Goal: Information Seeking & Learning: Check status

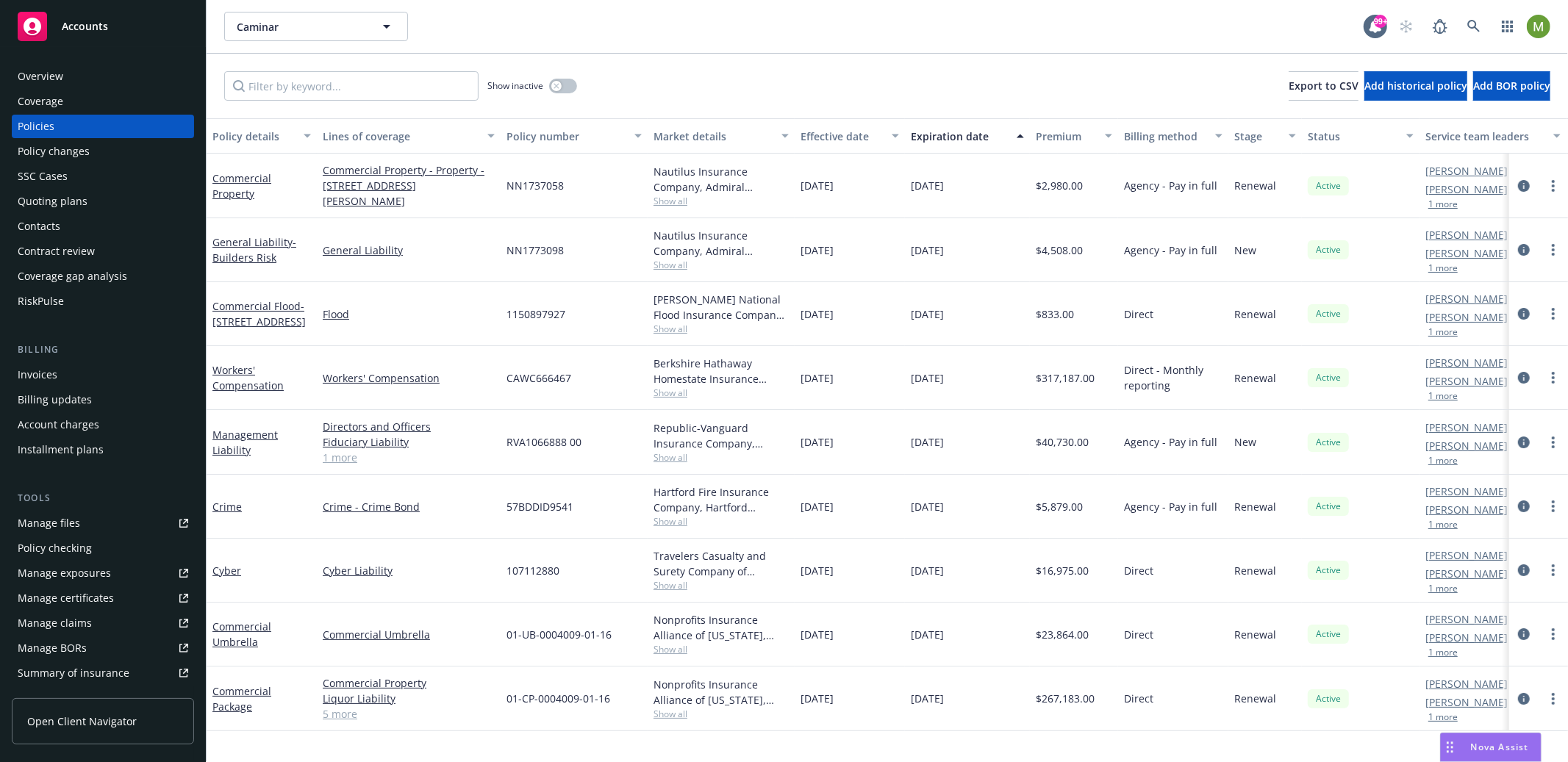
click at [62, 369] on div "Invoices" at bounding box center [102, 375] width 171 height 24
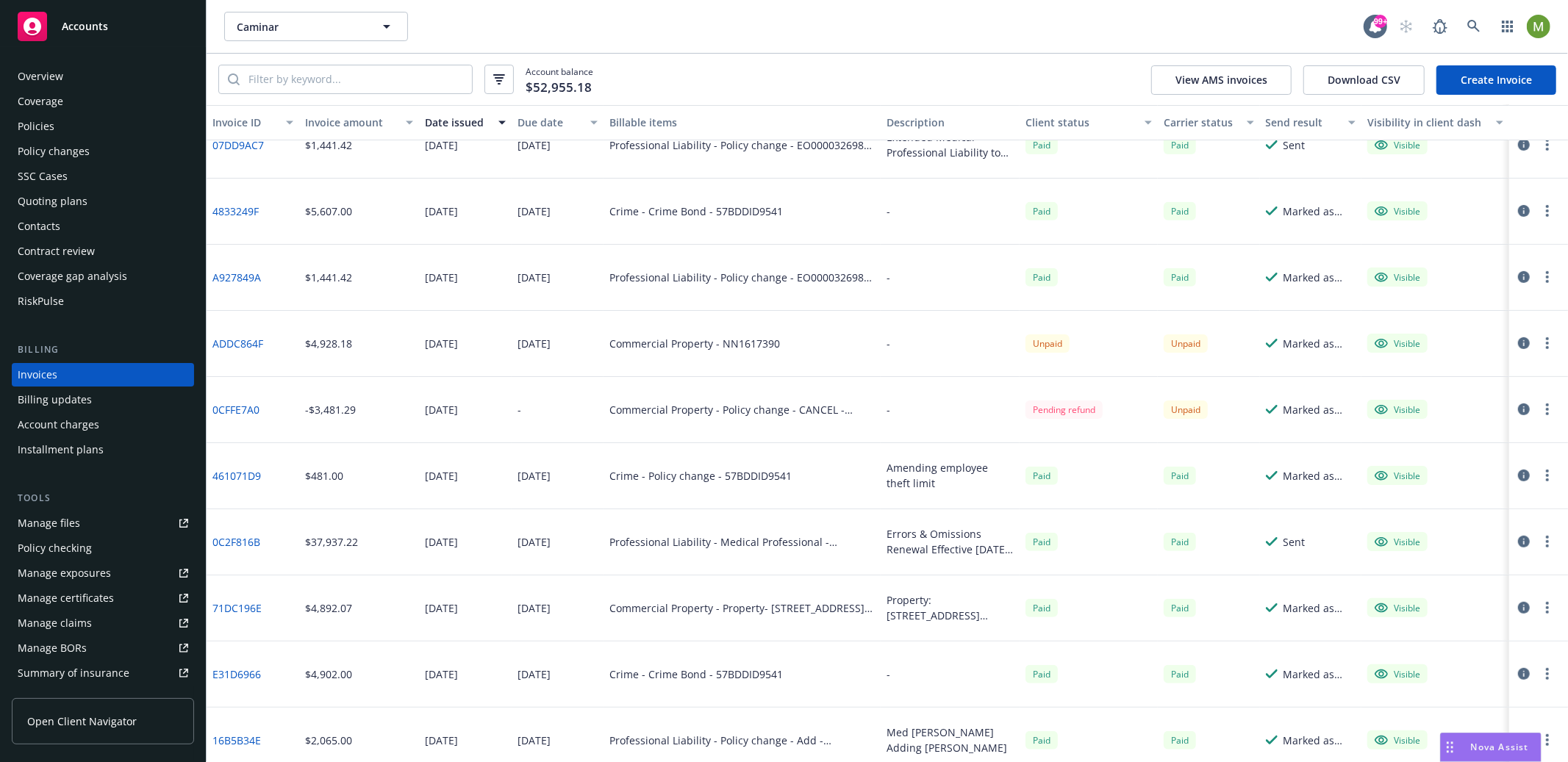
scroll to position [568, 0]
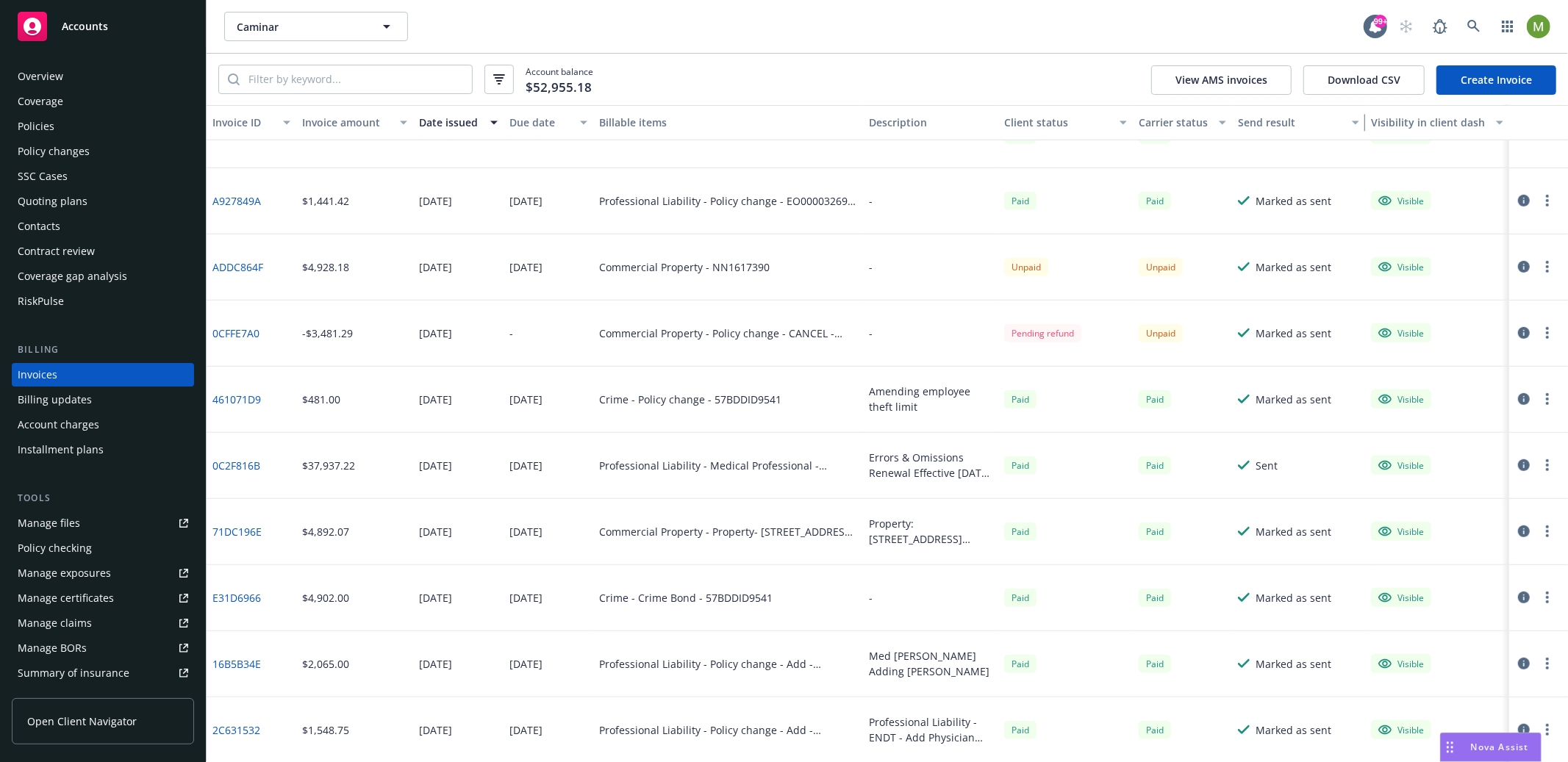
drag, startPoint x: 1349, startPoint y: 125, endPoint x: 1378, endPoint y: 126, distance: 29.0
click at [1378, 126] on div "Invoice ID Invoice amount Date issued Due date Billable items Description Clien…" at bounding box center [887, 123] width 1361 height 35
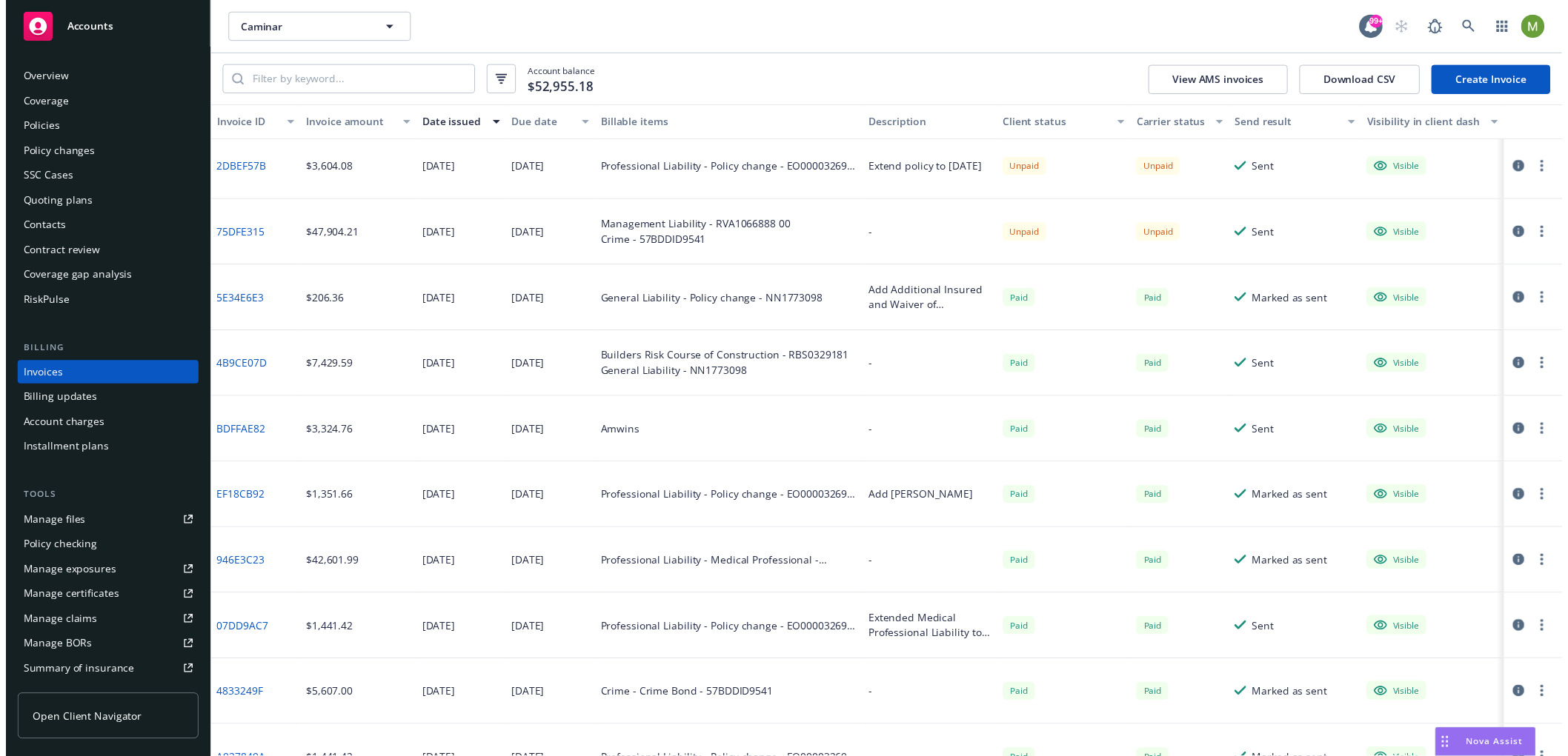
scroll to position [0, 0]
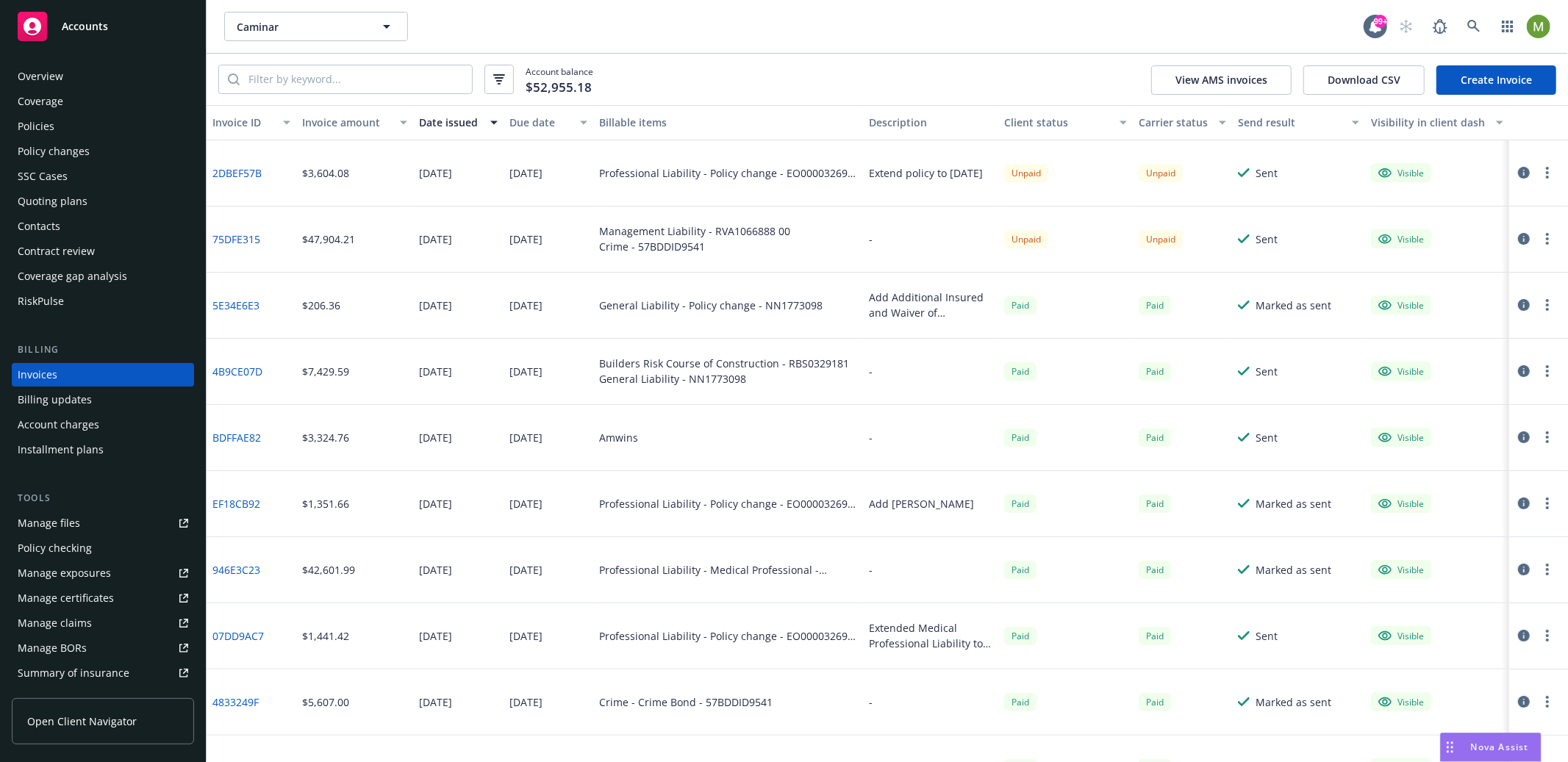
click at [1463, 745] on div "Nova Assist" at bounding box center [1500, 747] width 82 height 13
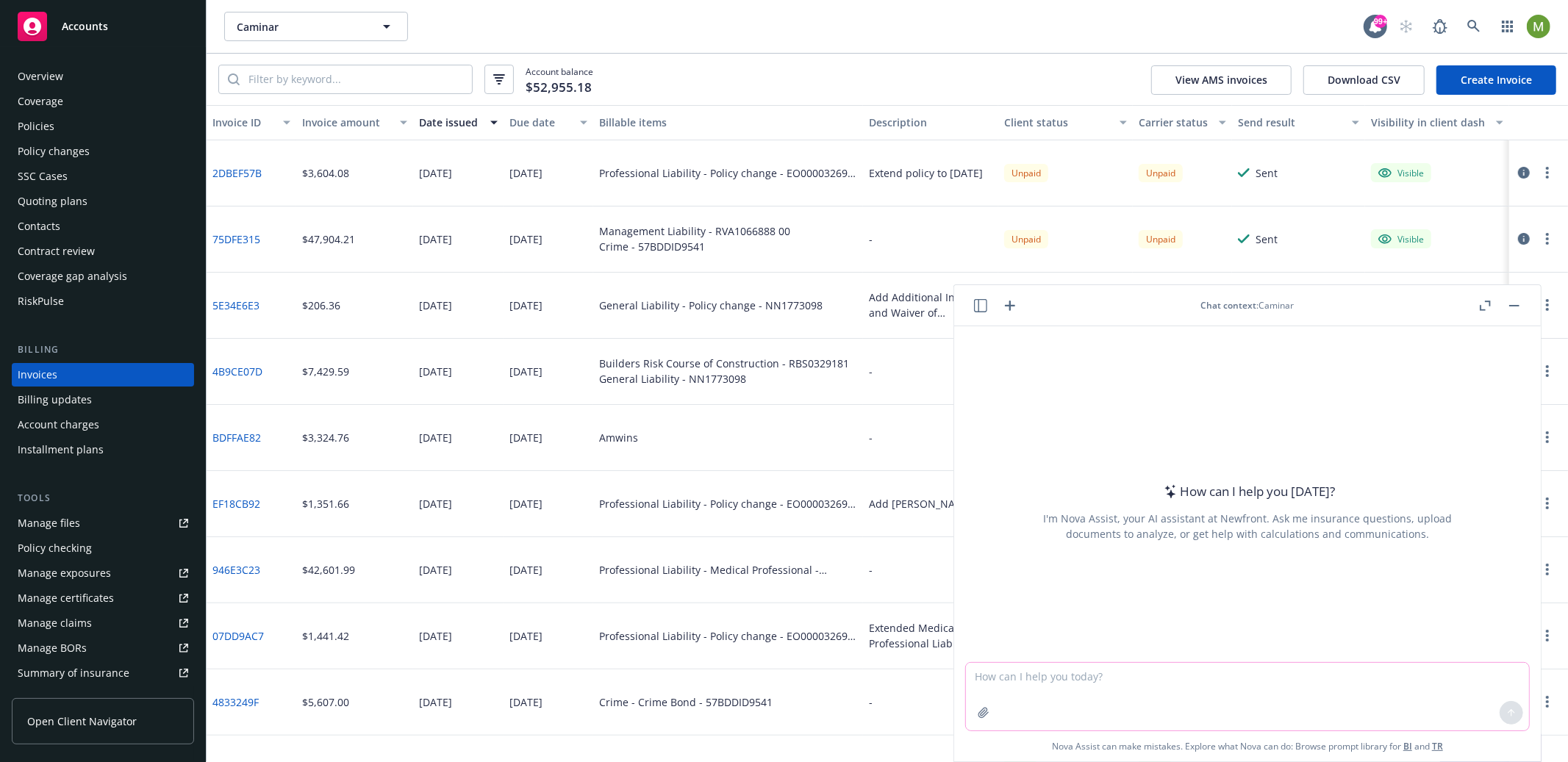
click at [1091, 679] on textarea at bounding box center [1247, 697] width 563 height 68
type textarea "l"
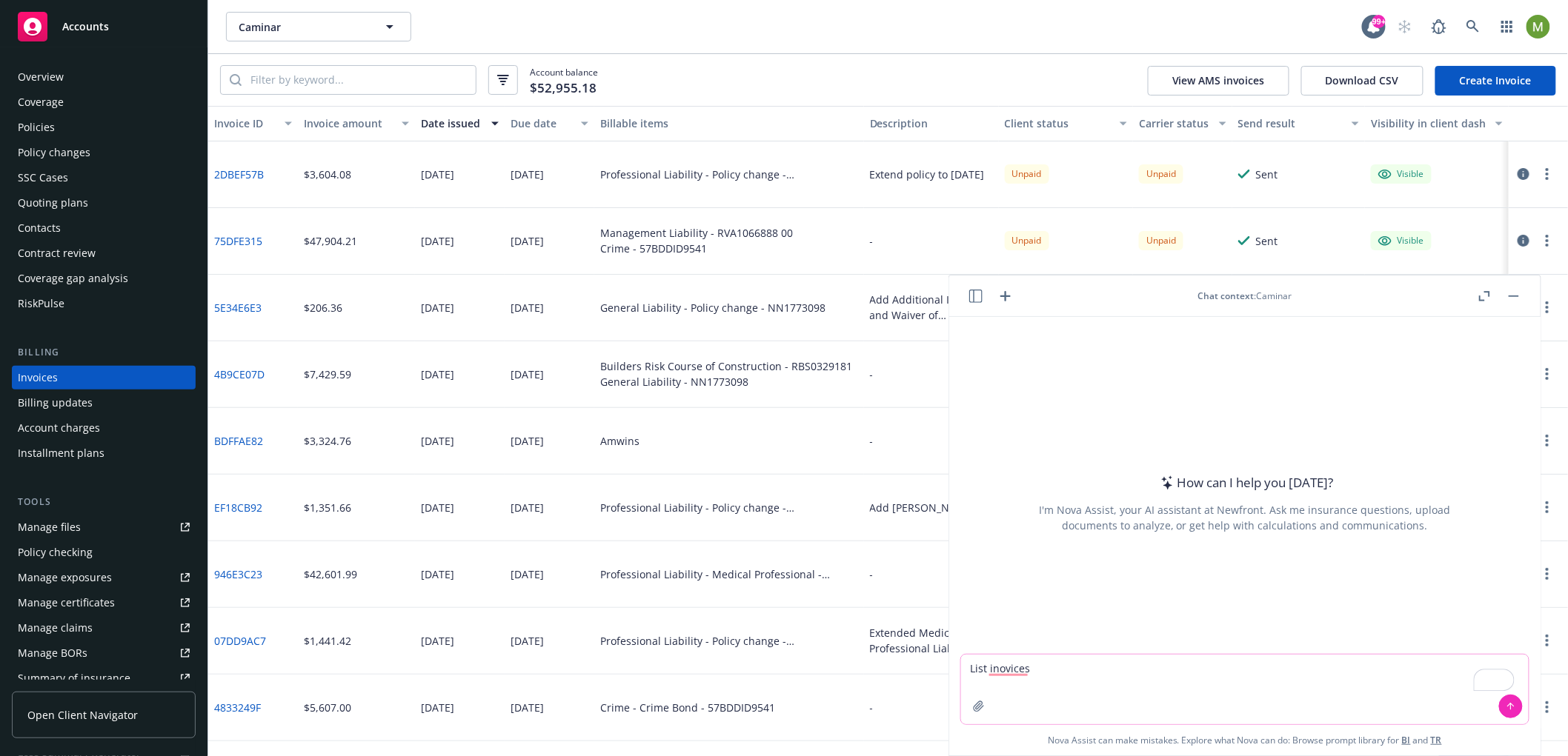
type textarea "List inovices"
click at [388, 21] on icon "button" at bounding box center [389, 26] width 17 height 17
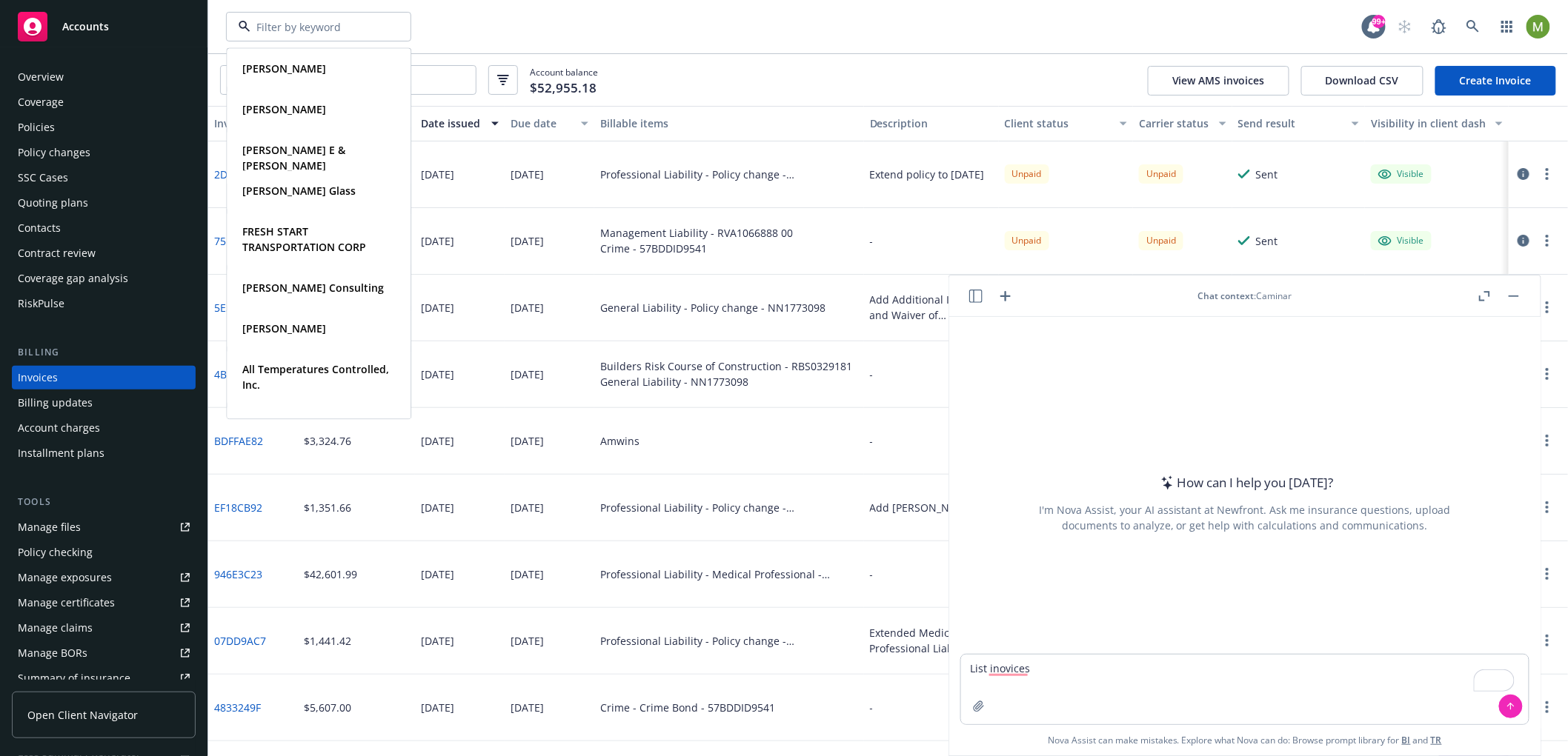
click at [476, 34] on div "Karen Staab Type Personal Travis Lisenbee Type Personal Charles E & Sally D Rom…" at bounding box center [794, 26] width 1136 height 29
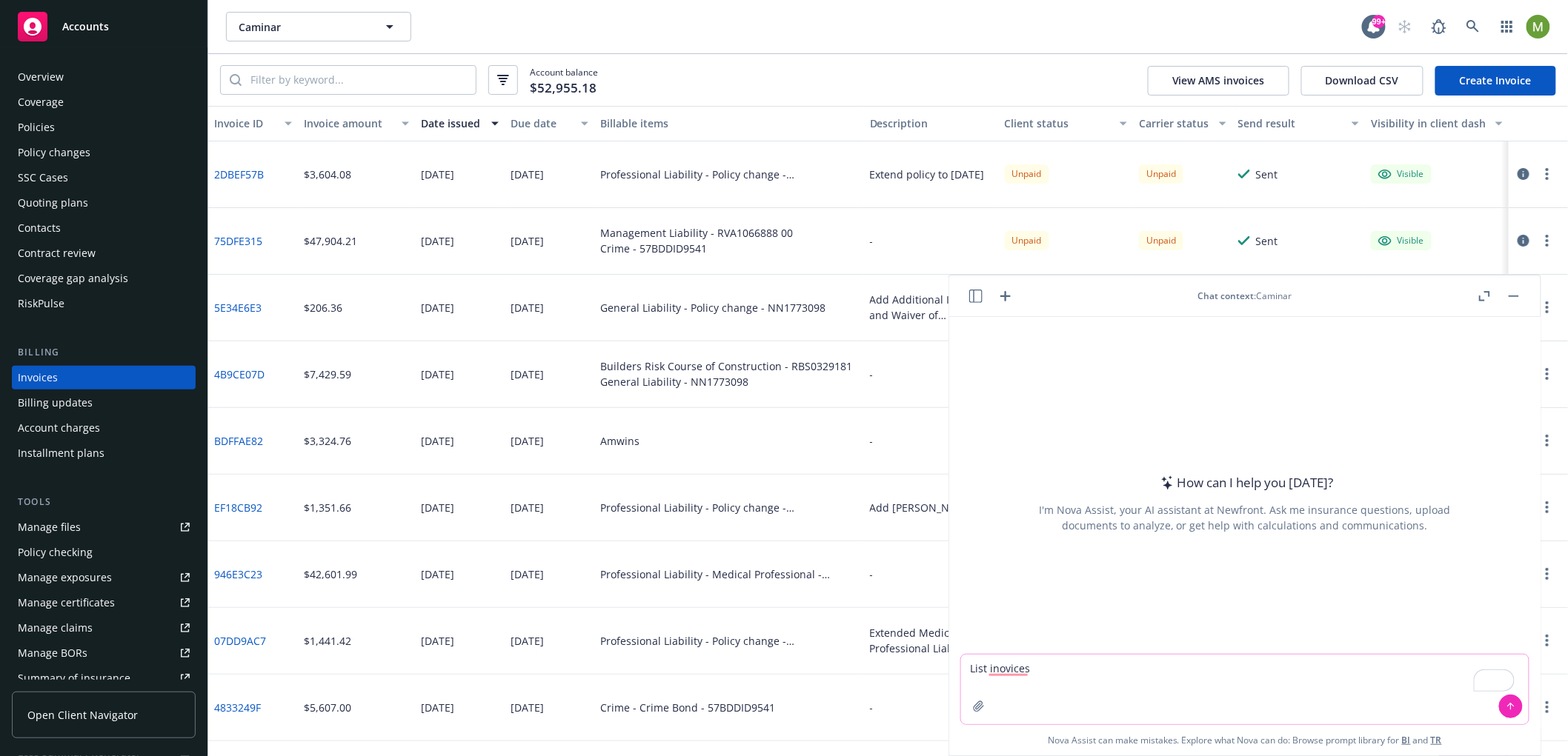
drag, startPoint x: 1034, startPoint y: 663, endPoint x: 1068, endPoint y: 644, distance: 38.9
click at [1035, 663] on textarea "List inovices" at bounding box center [1245, 689] width 568 height 70
click at [1062, 666] on textarea "List invoices that arenot sent" at bounding box center [1245, 689] width 568 height 70
click at [1129, 682] on textarea "List invoices that are not sent" at bounding box center [1245, 689] width 568 height 70
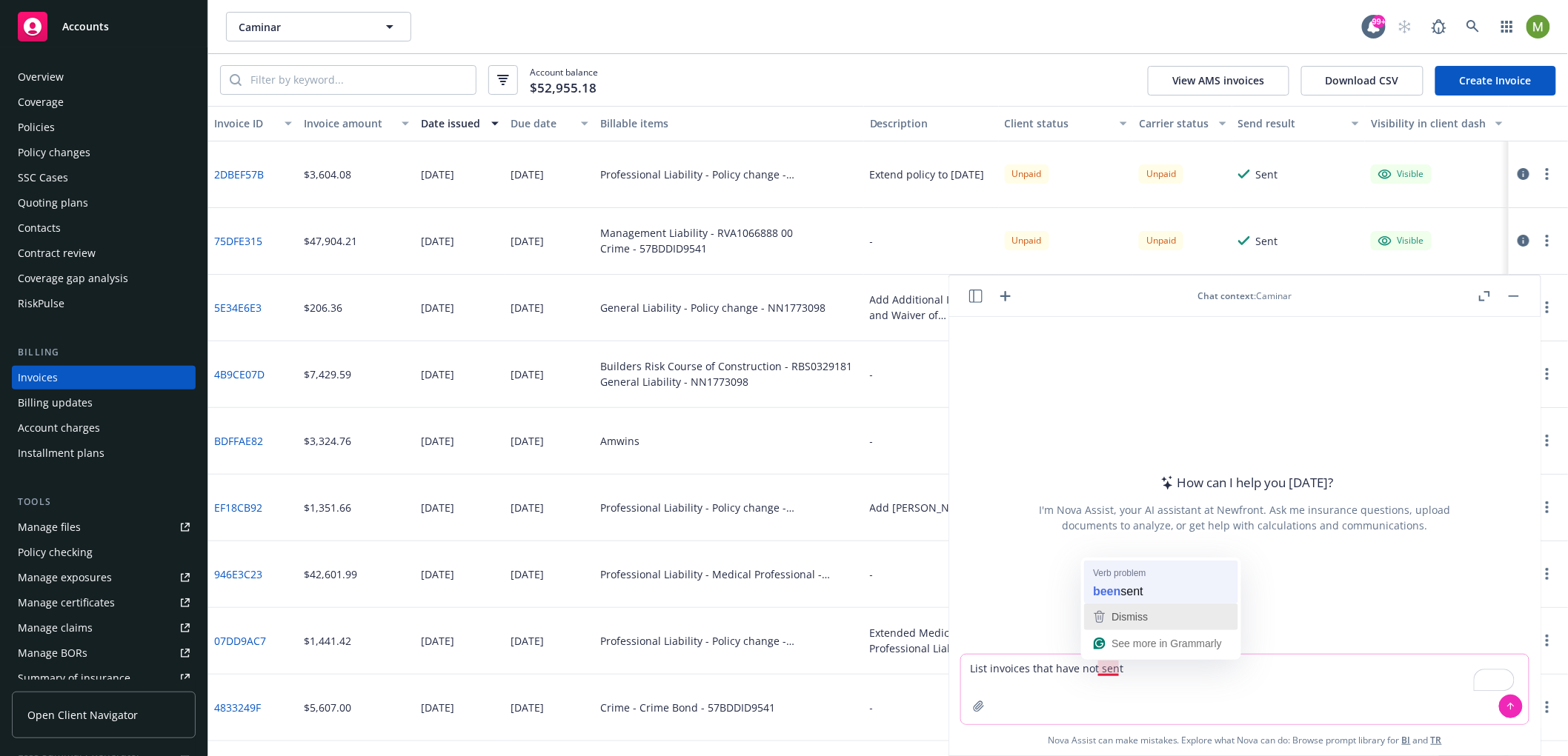
type textarea "List invoices that have not been sent"
click at [1171, 663] on textarea "List invoices that have not been sent" at bounding box center [1245, 689] width 568 height 70
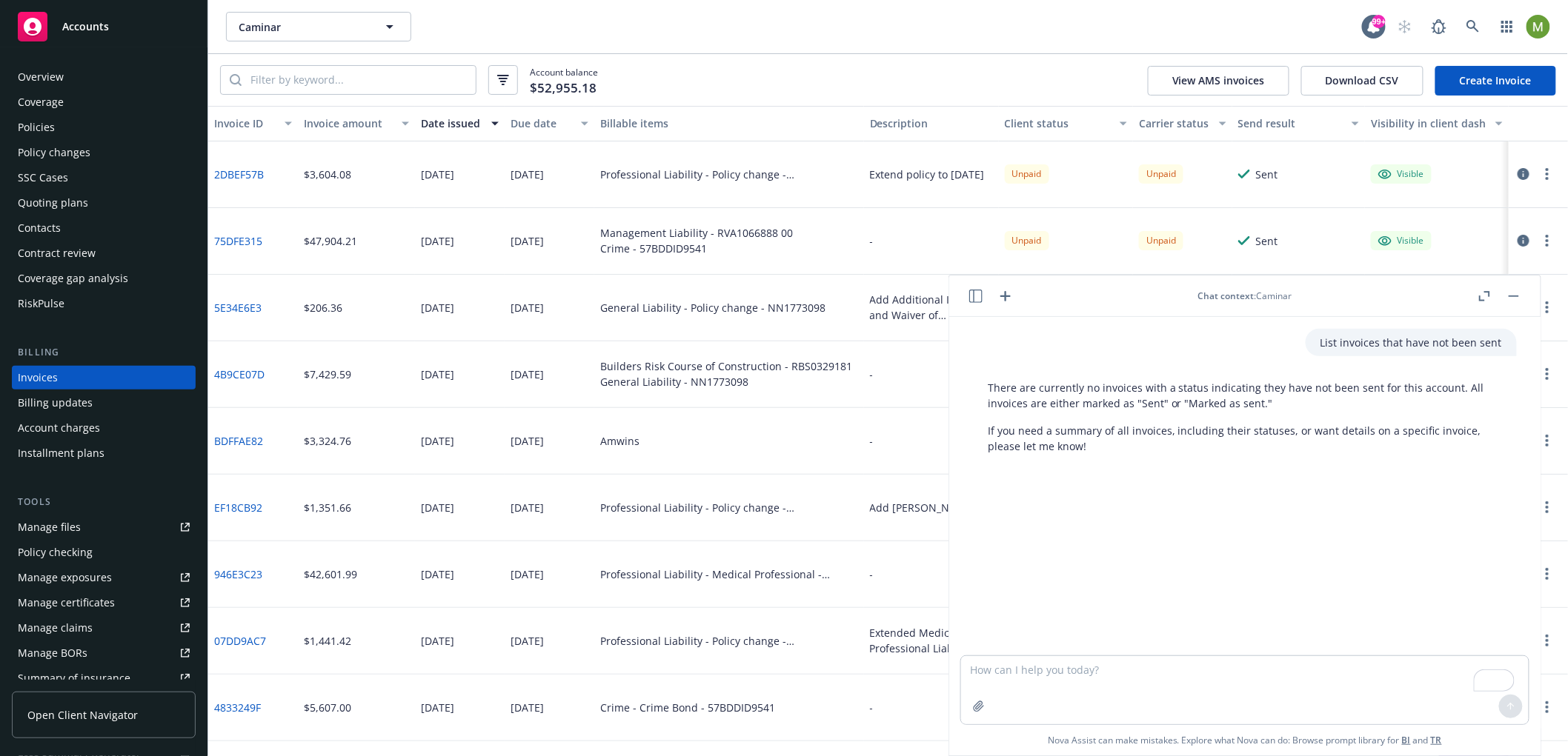
click at [1106, 426] on p "If you need a summary of all invoices, including their statuses, or want detail…" at bounding box center [1245, 438] width 514 height 31
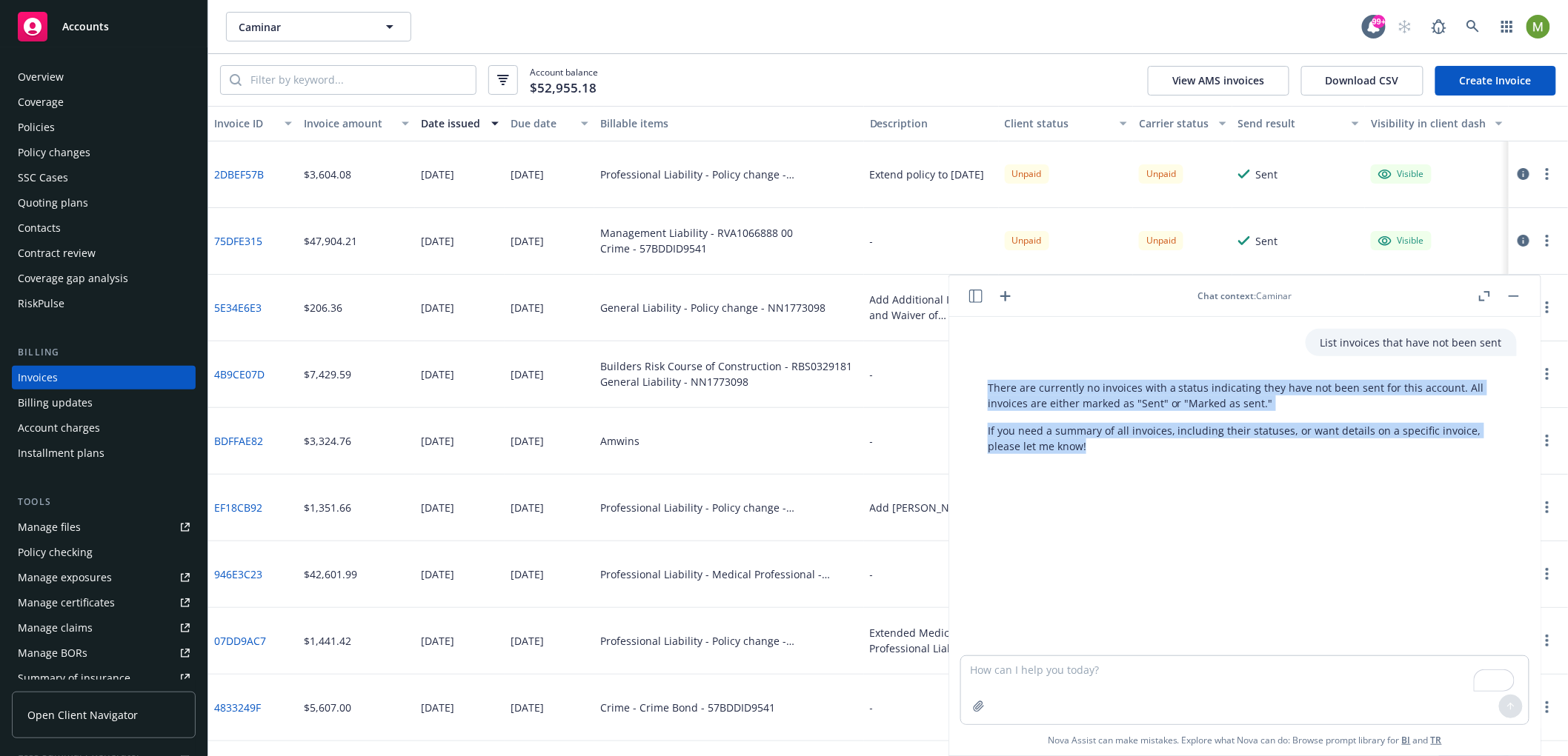
drag, startPoint x: 1105, startPoint y: 442, endPoint x: 983, endPoint y: 392, distance: 131.8
click at [983, 392] on div "There are currently no invoices with a status indicating they have not been sen…" at bounding box center [1245, 417] width 544 height 86
copy div "There are currently no invoices with a status indicating they have not been sen…"
click at [1515, 296] on icon "button" at bounding box center [1513, 296] width 10 height 2
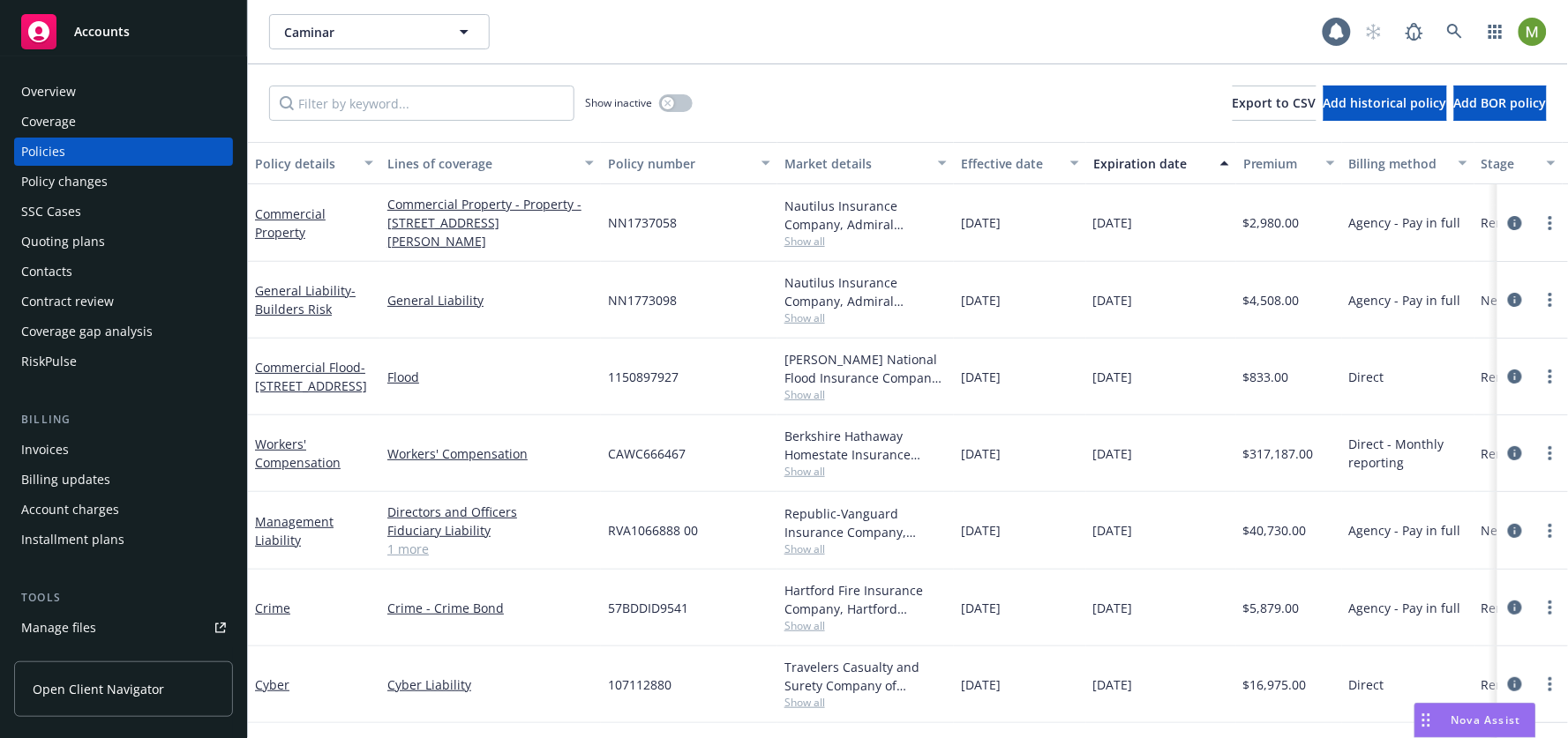
click at [1477, 726] on span "Nova Assist" at bounding box center [1487, 720] width 70 height 15
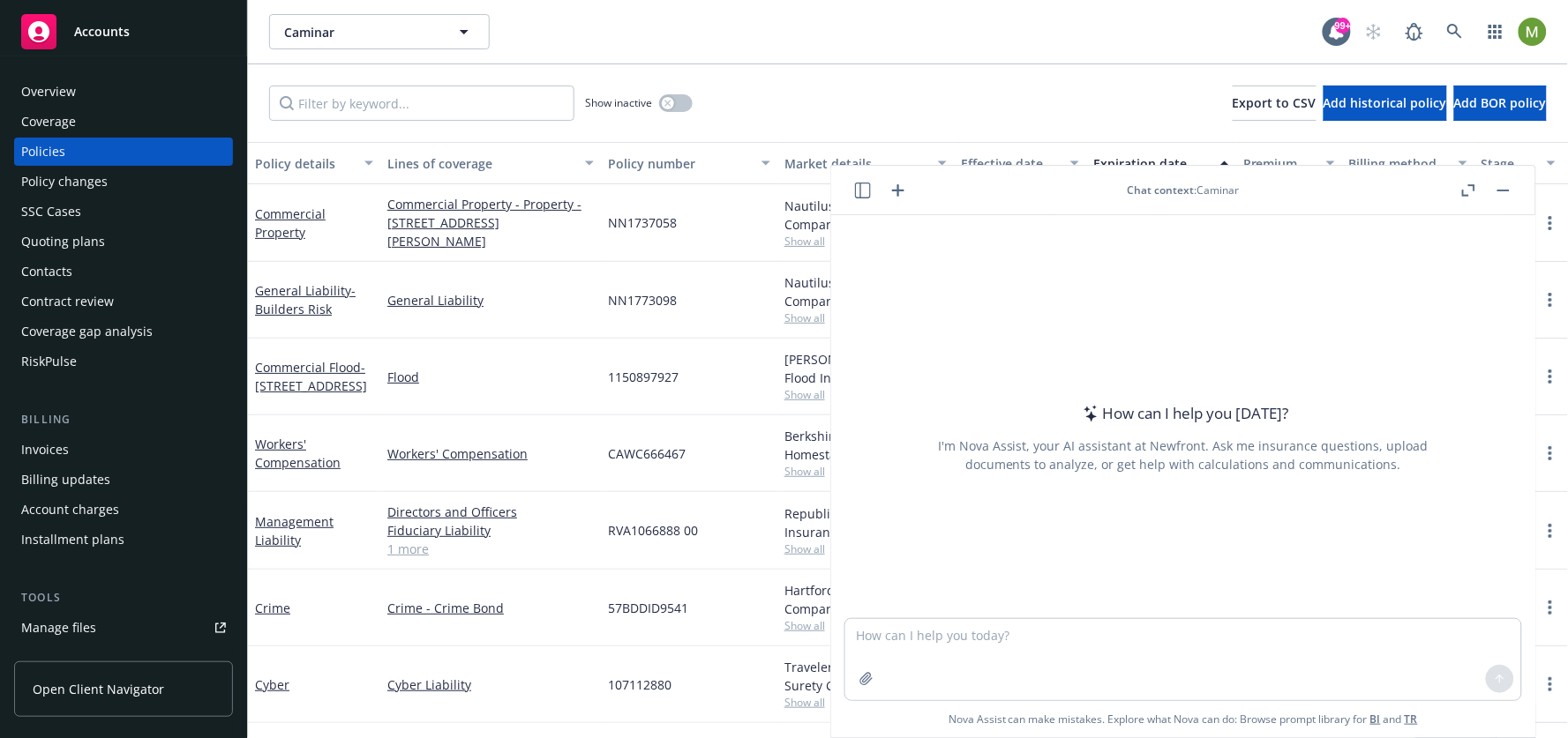
click at [872, 196] on button at bounding box center [863, 191] width 21 height 21
click at [866, 191] on icon "button" at bounding box center [863, 190] width 16 height 16
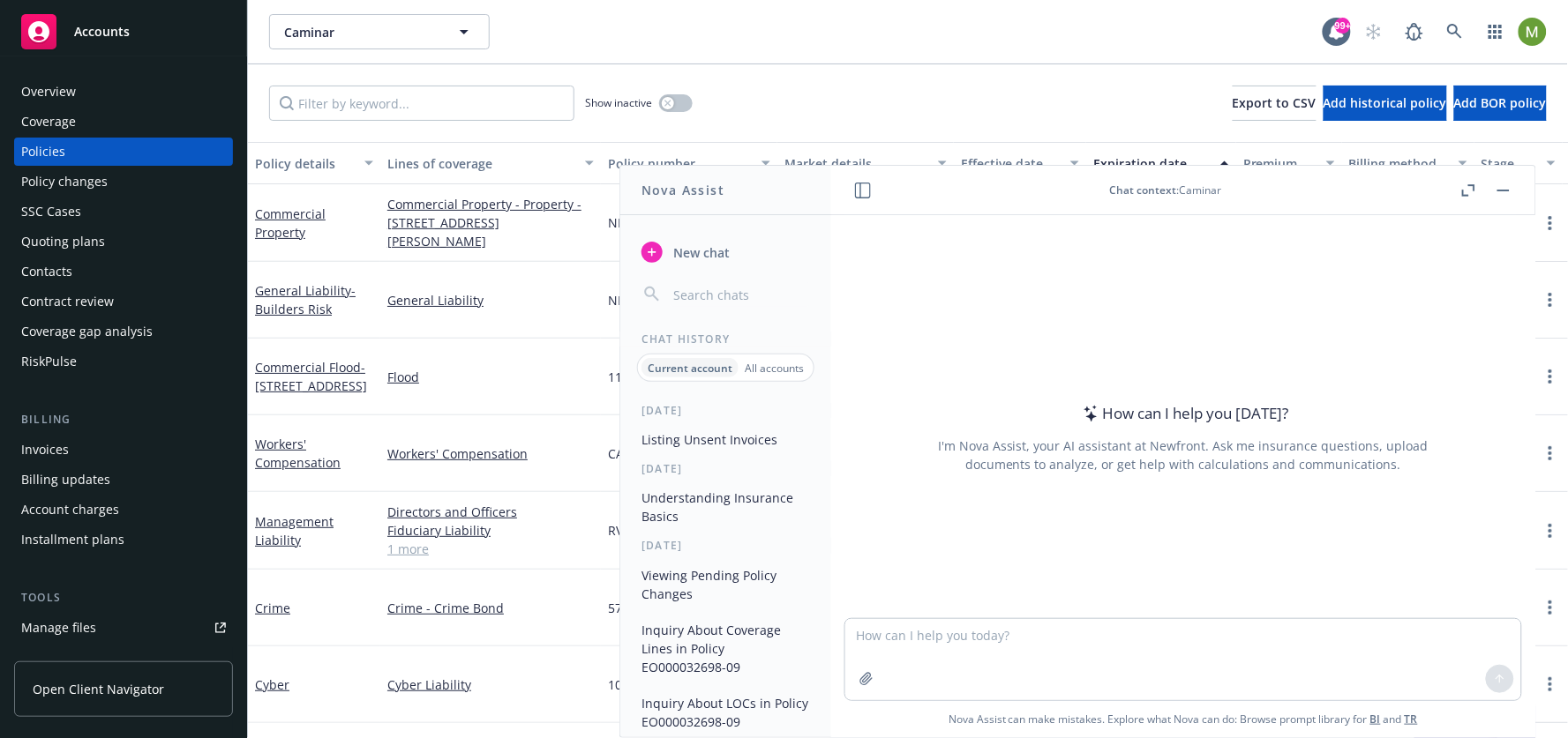
click at [741, 501] on button "Understanding Insurance Basics" at bounding box center [725, 507] width 182 height 47
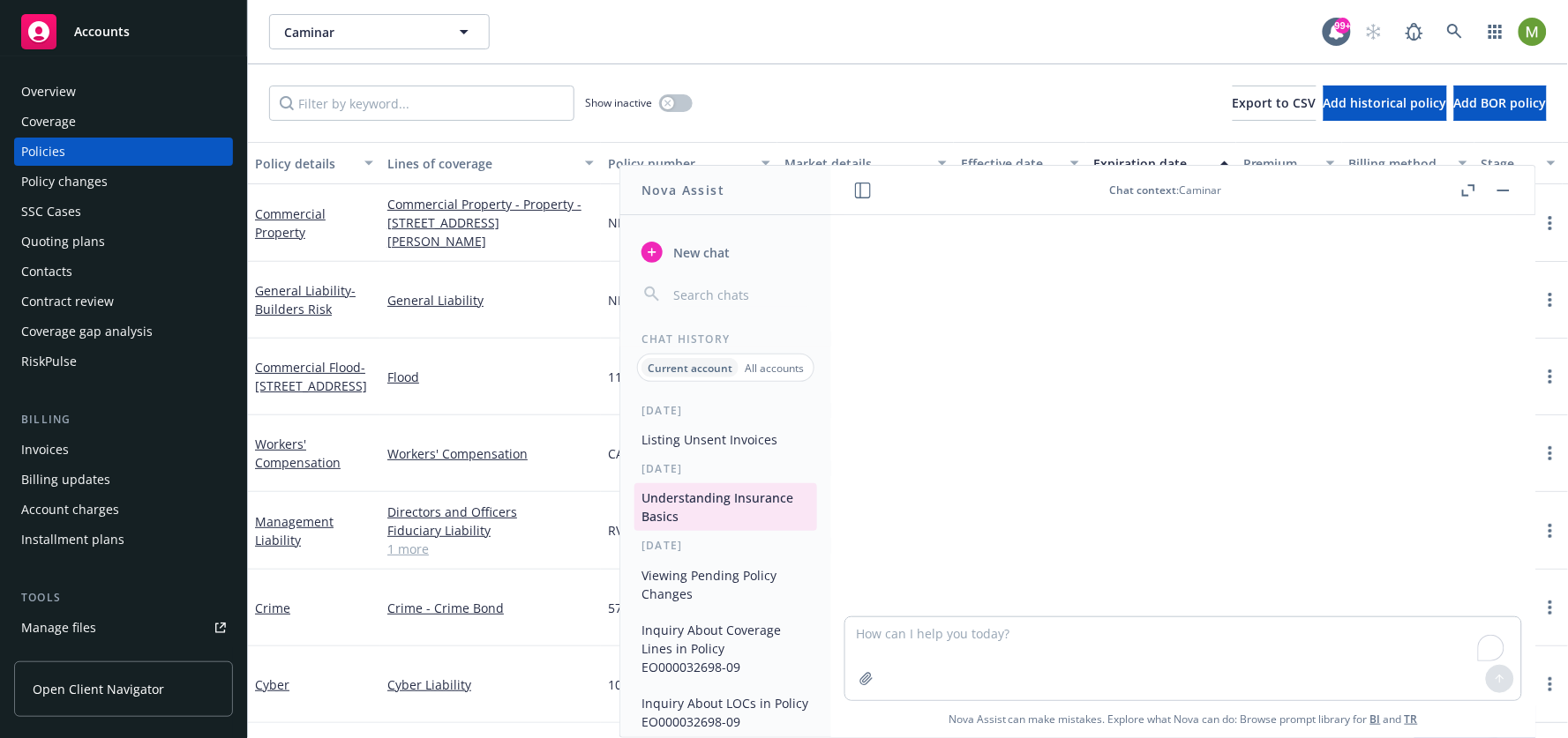
scroll to position [471, 0]
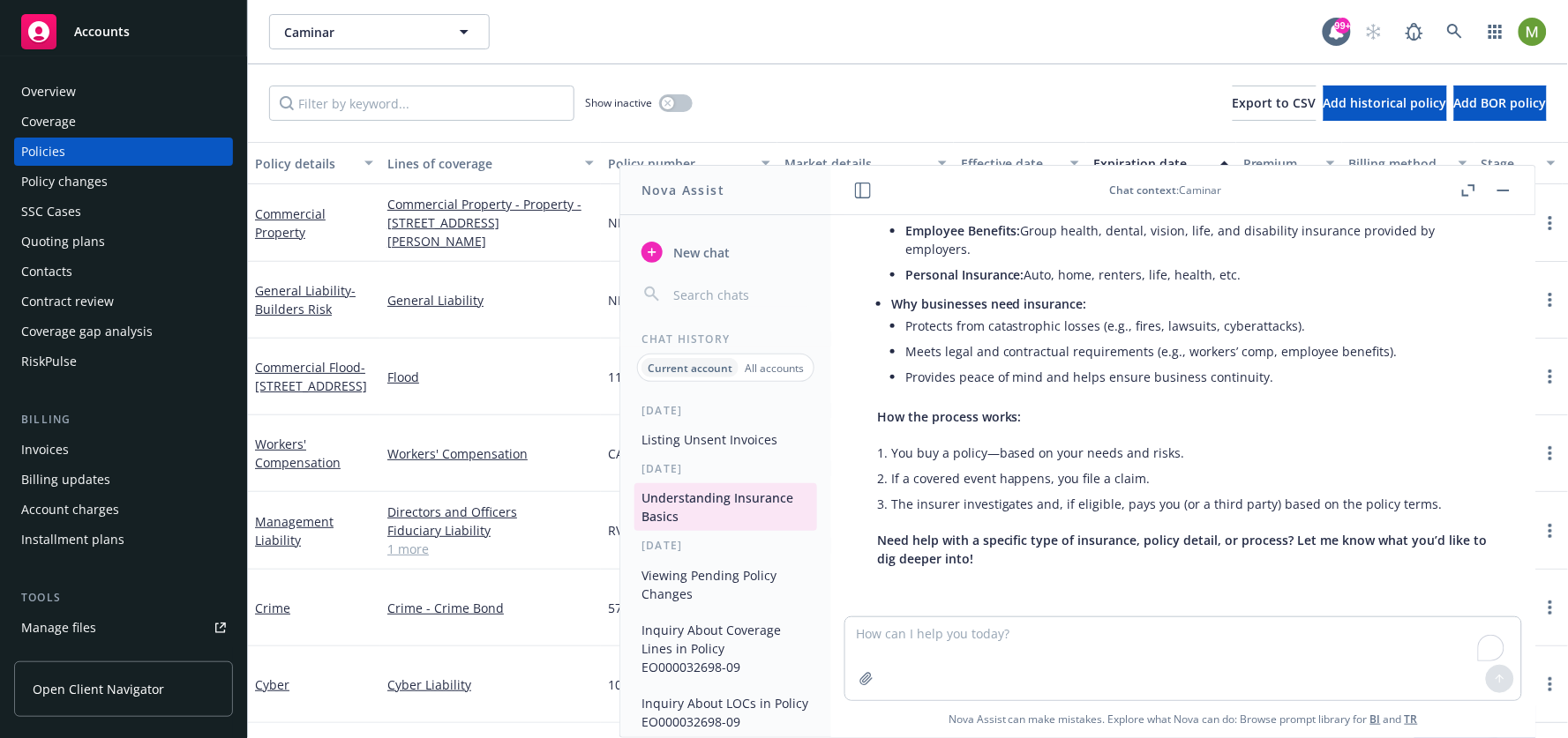
click at [723, 579] on button "Viewing Pending Policy Changes" at bounding box center [725, 584] width 182 height 47
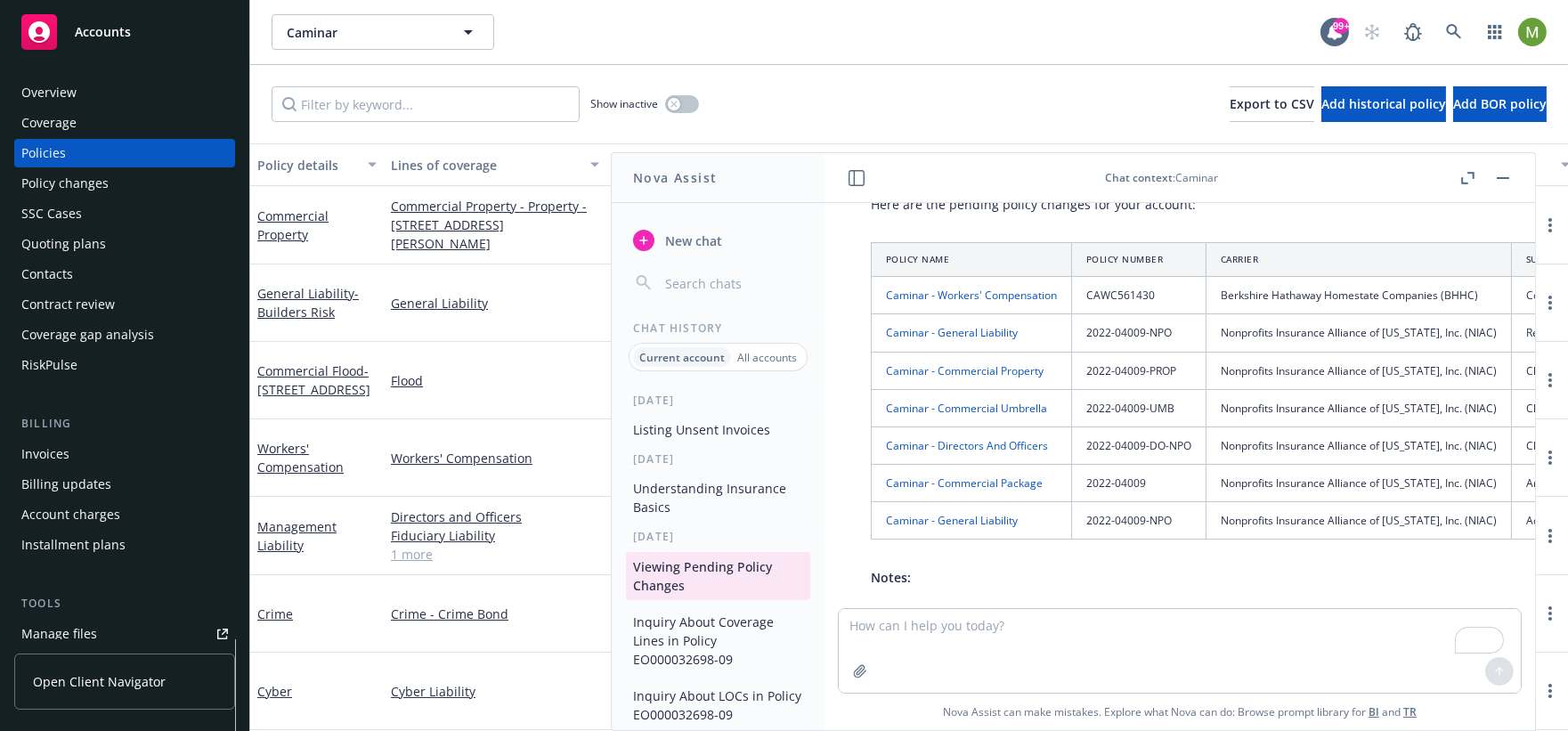
scroll to position [85, 0]
click at [1029, 296] on link "Caminar - Workers' Compensation" at bounding box center [971, 294] width 171 height 15
click at [997, 293] on link "Caminar - Workers' Compensation" at bounding box center [971, 294] width 171 height 15
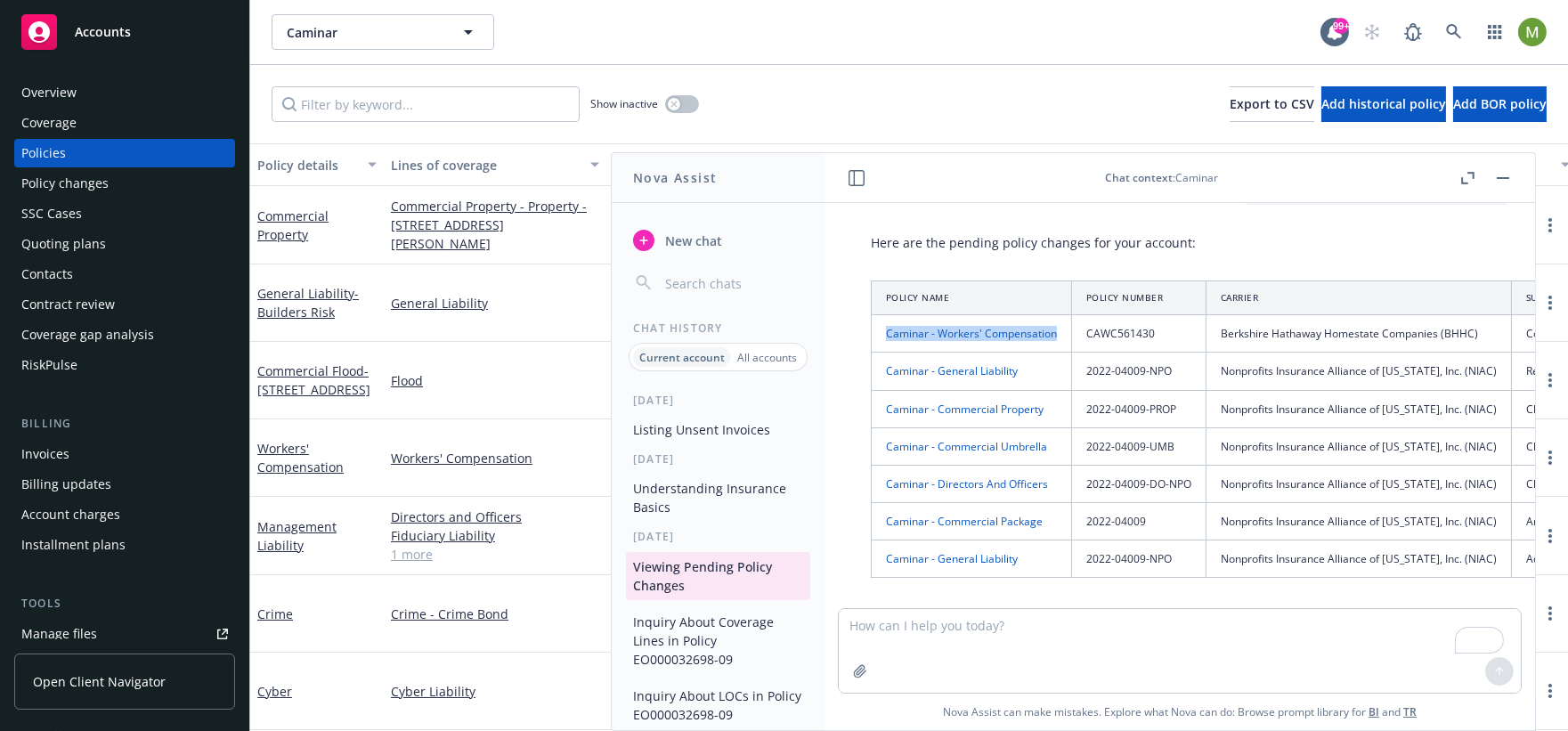
scroll to position [48, 0]
click at [1146, 309] on th "Policy Number" at bounding box center [1138, 296] width 134 height 34
drag, startPoint x: 1161, startPoint y: 333, endPoint x: 1084, endPoint y: 335, distance: 77.0
click at [1084, 335] on td "CAWC561430" at bounding box center [1138, 332] width 134 height 37
copy td "CAWC561430"
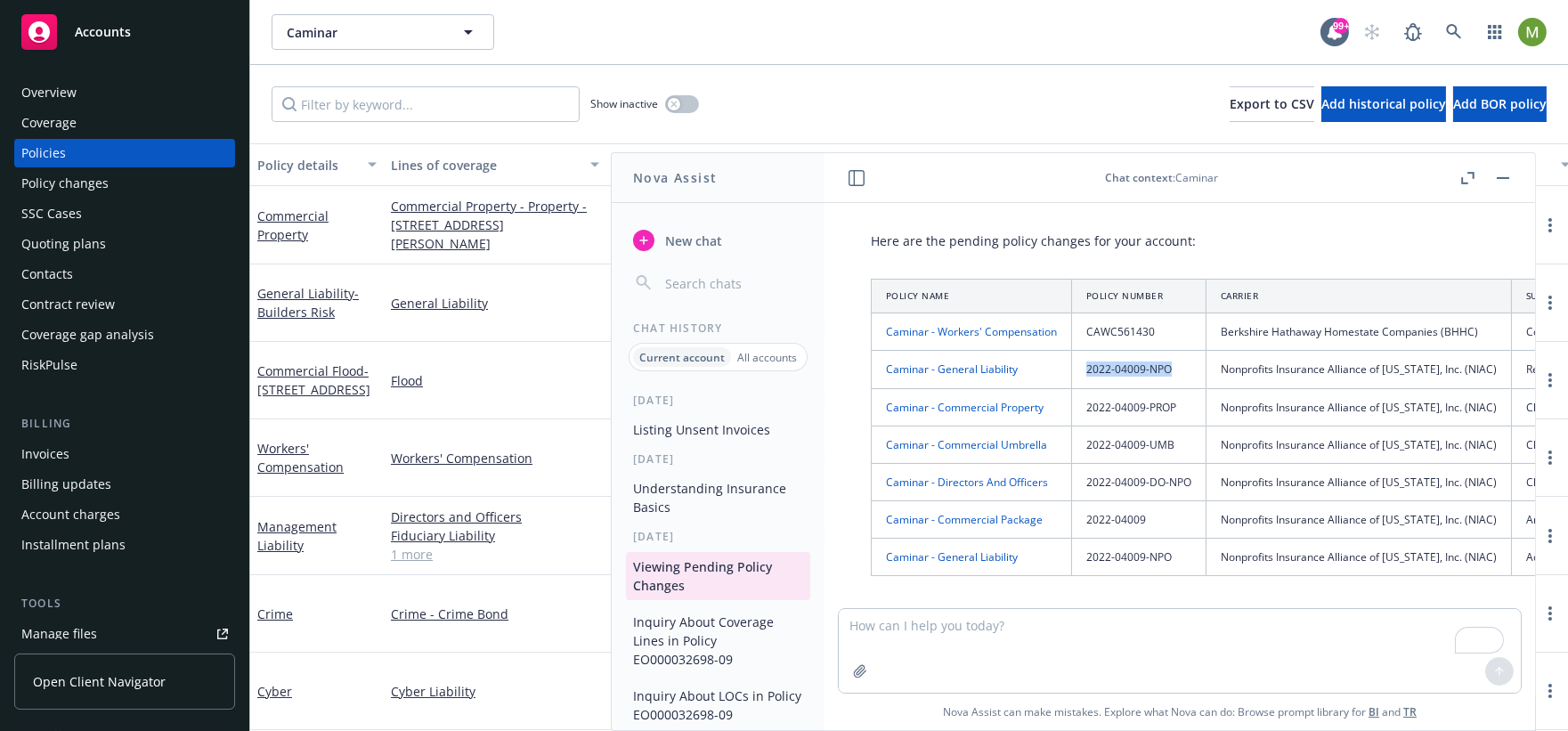
drag, startPoint x: 1083, startPoint y: 372, endPoint x: 1177, endPoint y: 374, distance: 94.0
click at [1183, 375] on td "2022-04009-NPO" at bounding box center [1138, 369] width 134 height 37
copy td "2022-04009-NPO"
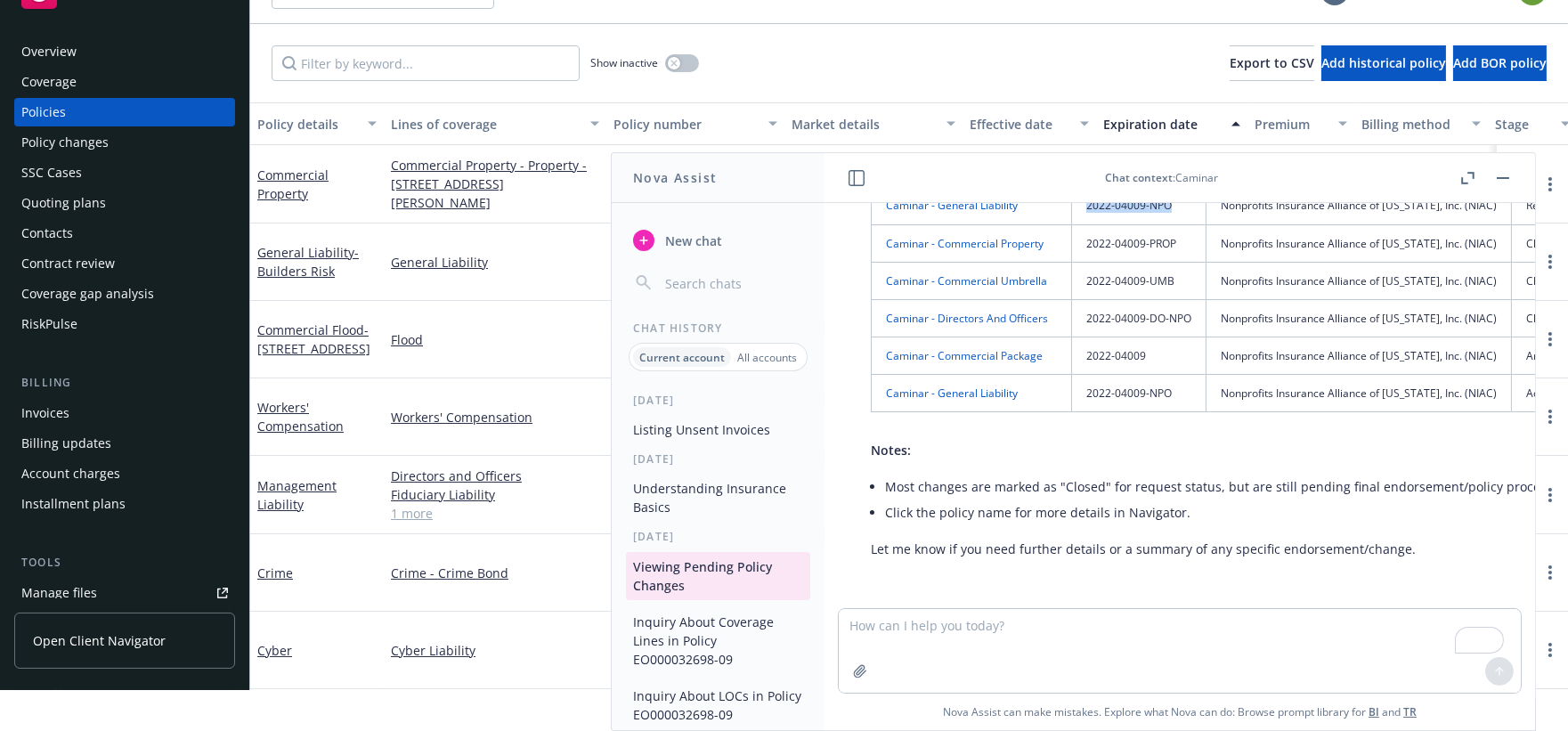
scroll to position [41, 14]
click at [1028, 628] on textarea "To enrich screen reader interactions, please activate Accessibility in Grammarl…" at bounding box center [1179, 651] width 682 height 84
type textarea "I need a description of the pending items"
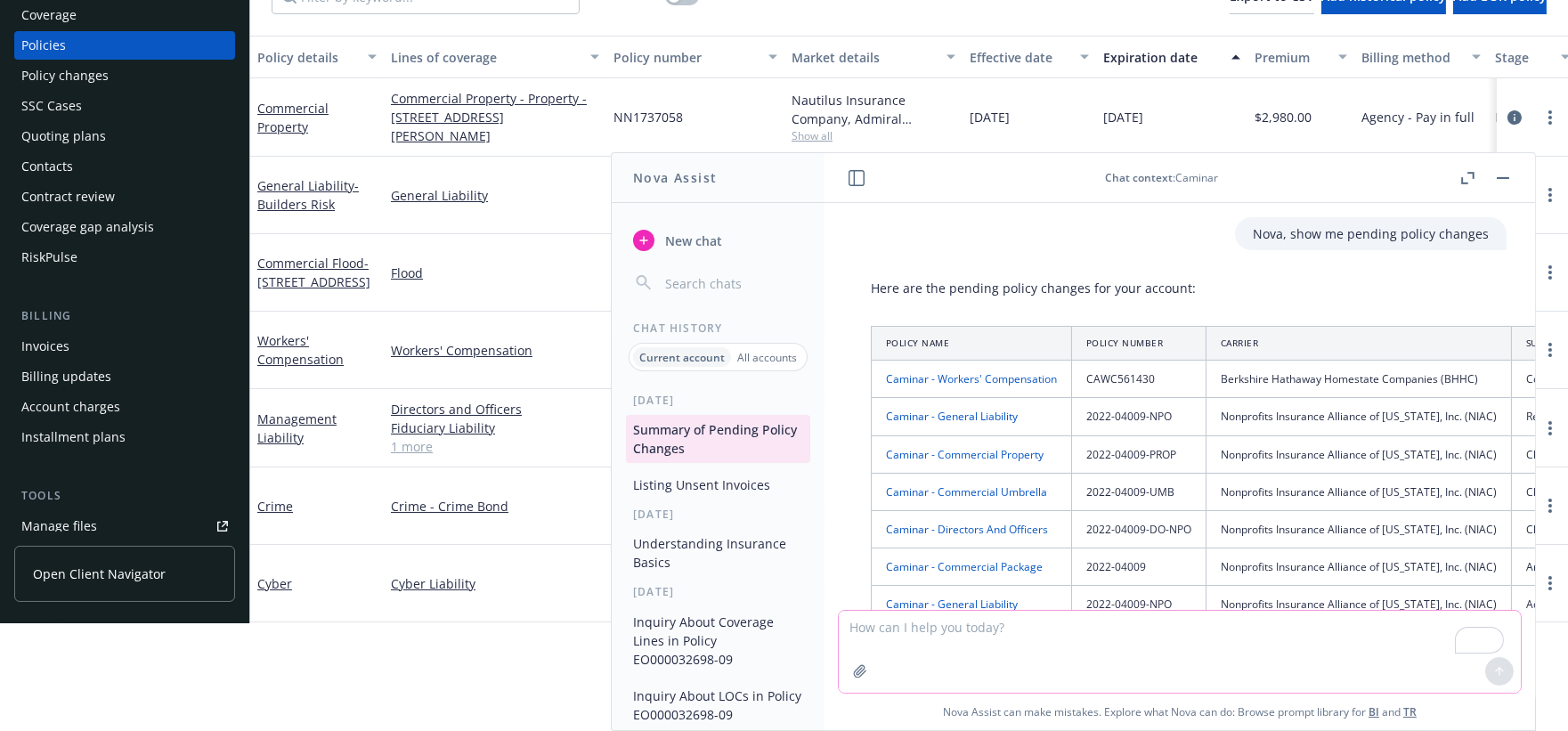
scroll to position [0, 14]
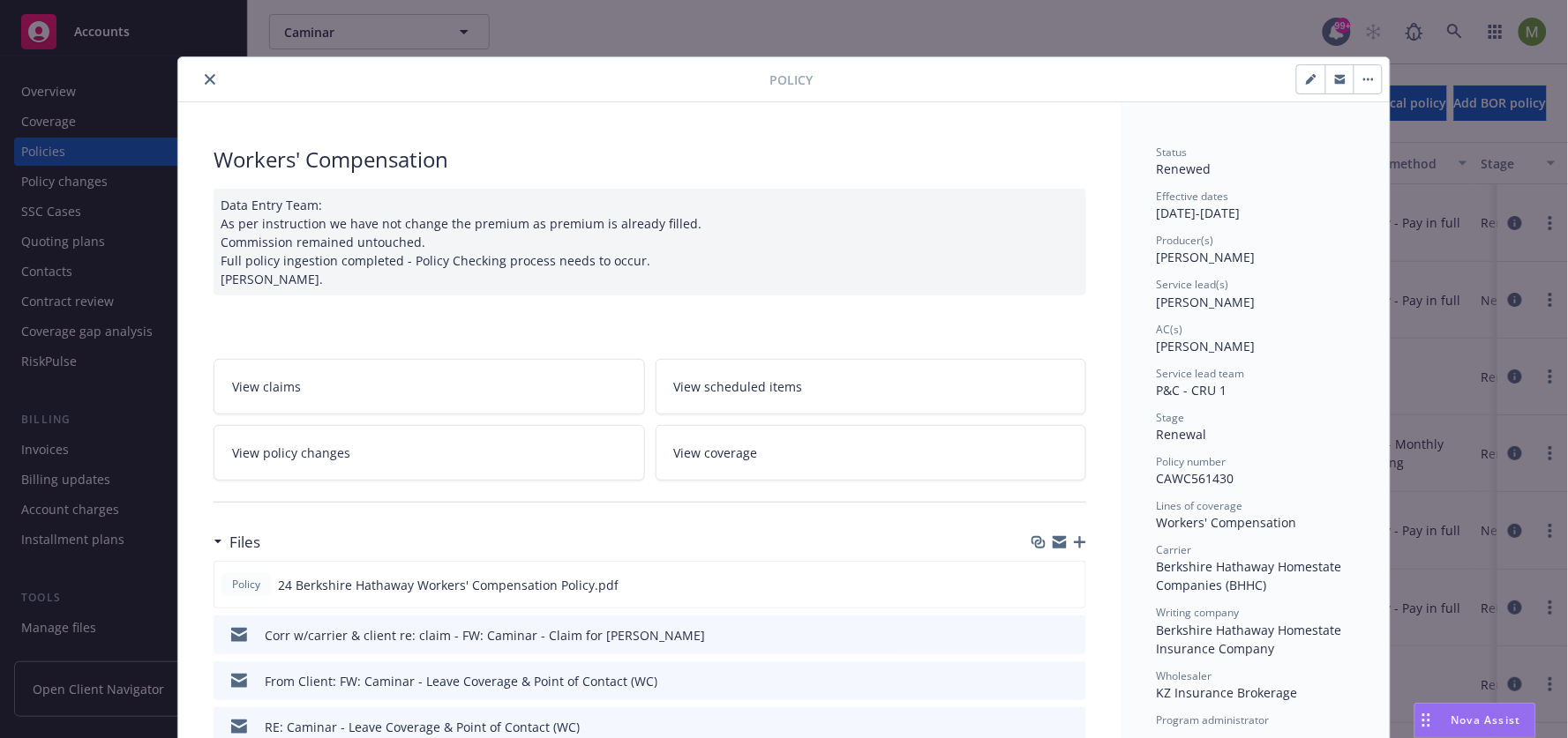
click at [374, 460] on link "View policy changes" at bounding box center [429, 453] width 431 height 56
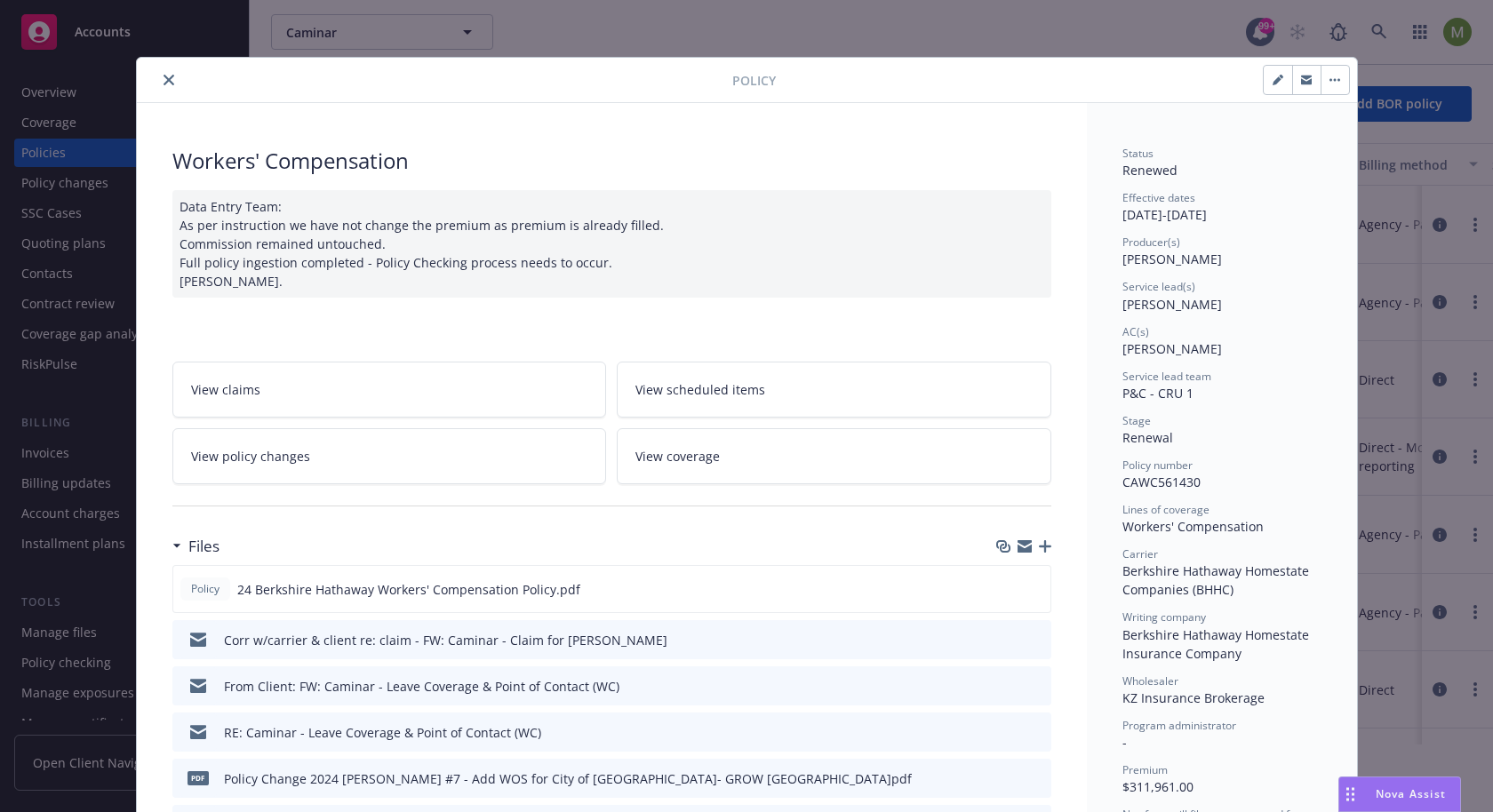
click at [269, 447] on span "View policy changes" at bounding box center [250, 456] width 119 height 19
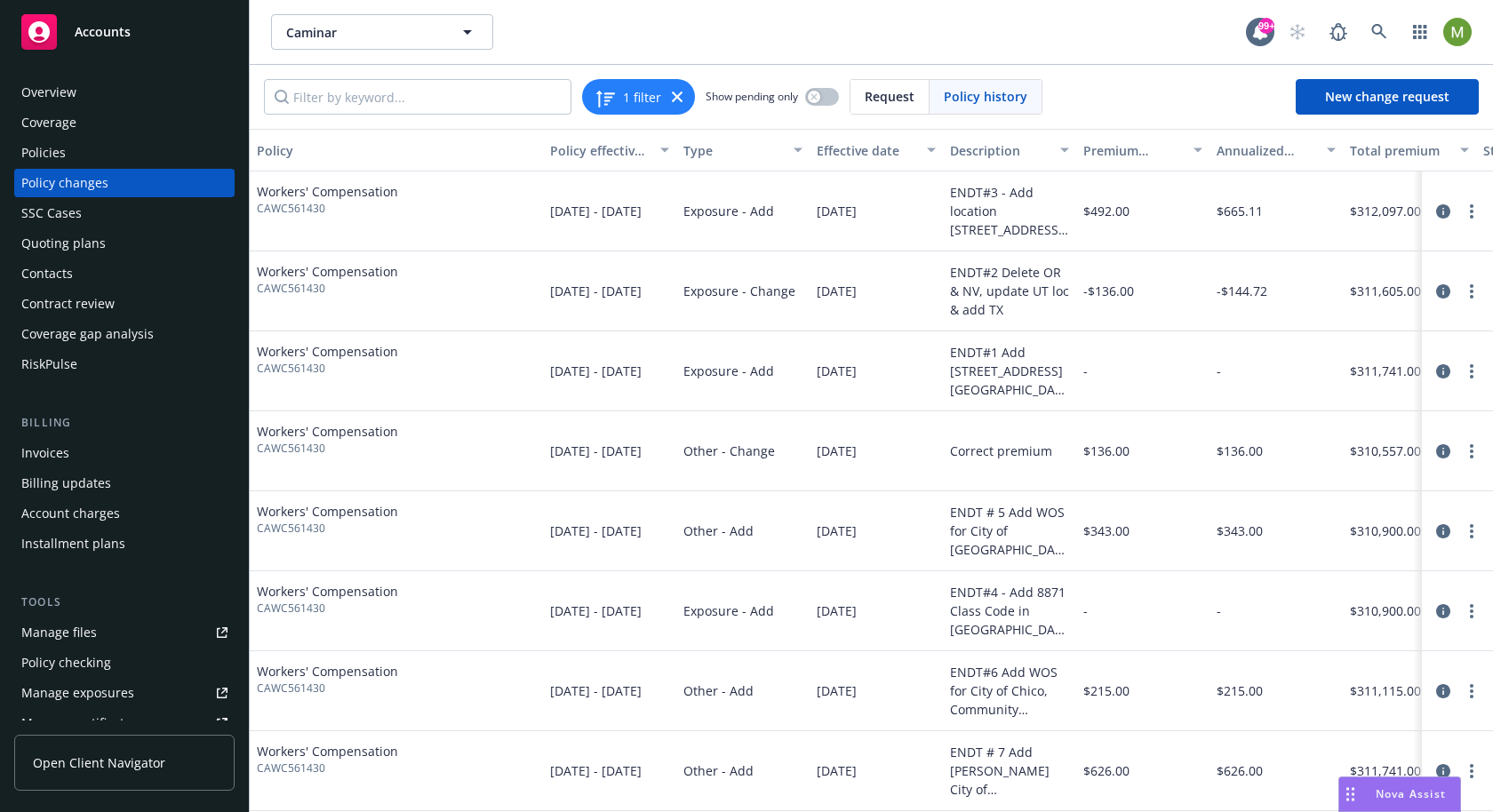
click at [866, 99] on span "Request" at bounding box center [889, 97] width 49 height 19
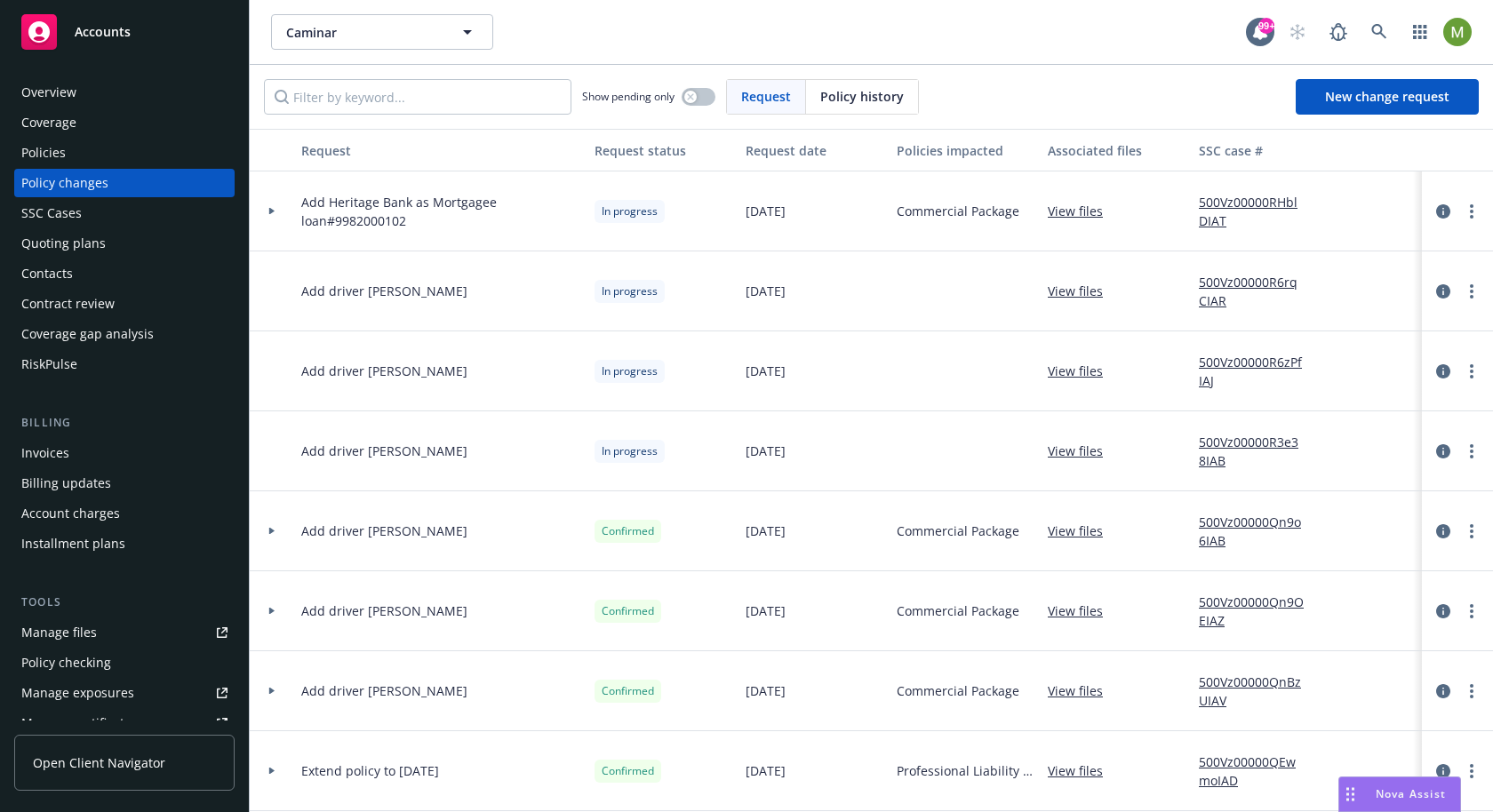
click at [817, 105] on div "Policy history" at bounding box center [863, 97] width 112 height 34
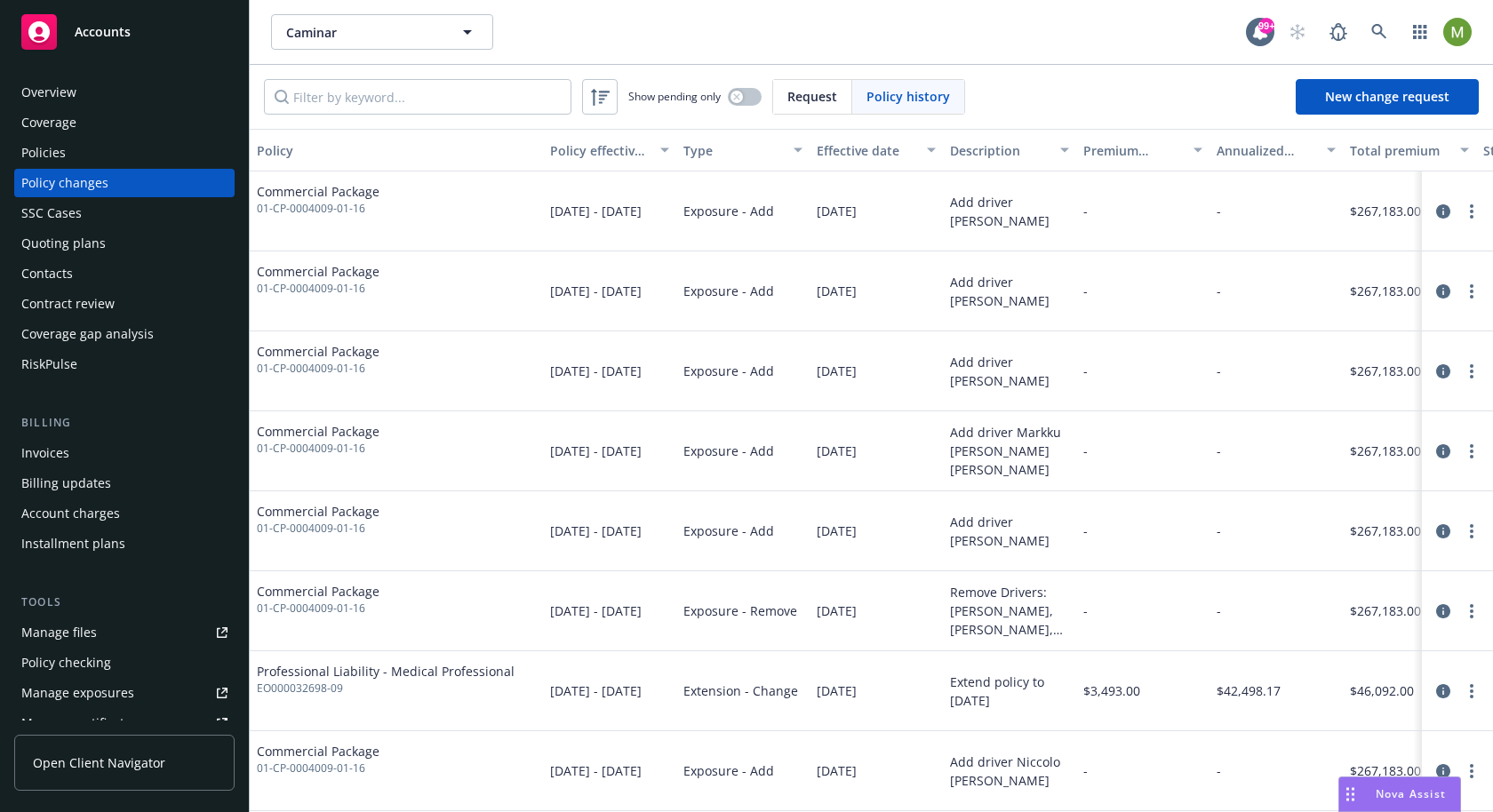
click at [796, 93] on span "Request" at bounding box center [812, 97] width 49 height 19
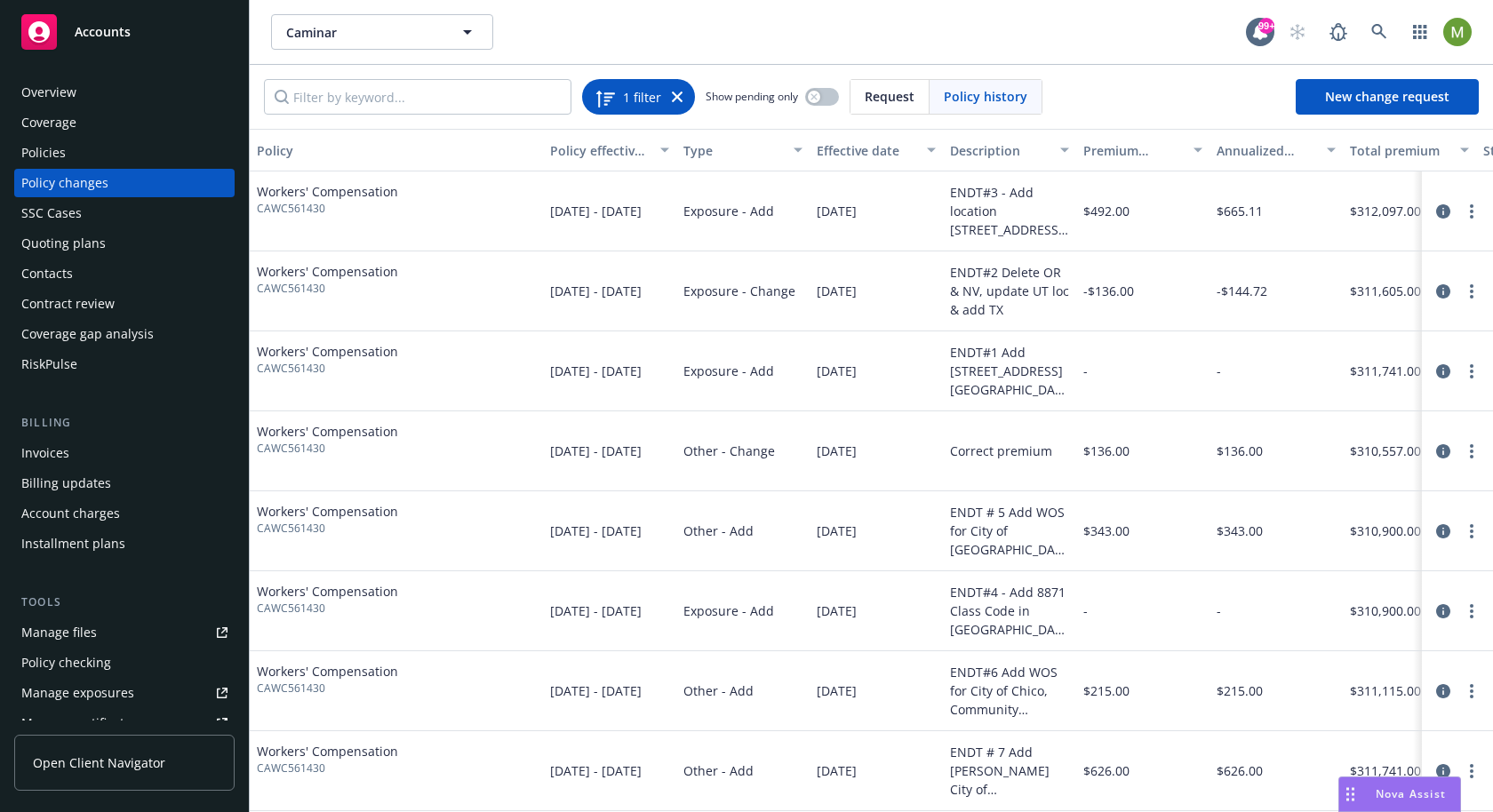
click at [623, 95] on span "1 filter" at bounding box center [642, 97] width 38 height 19
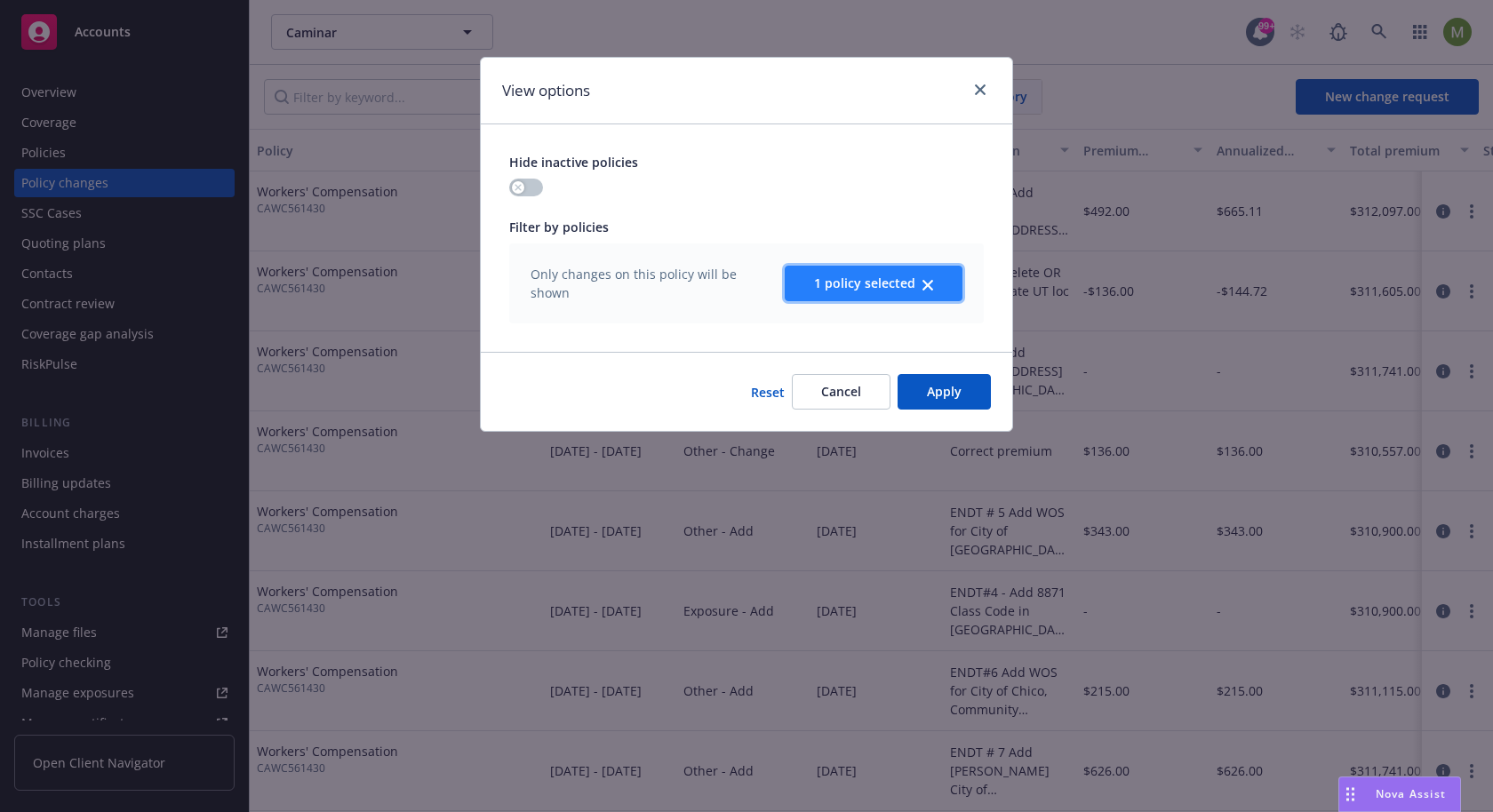
click at [863, 292] on button "1 policy selected" at bounding box center [873, 282] width 178 height 35
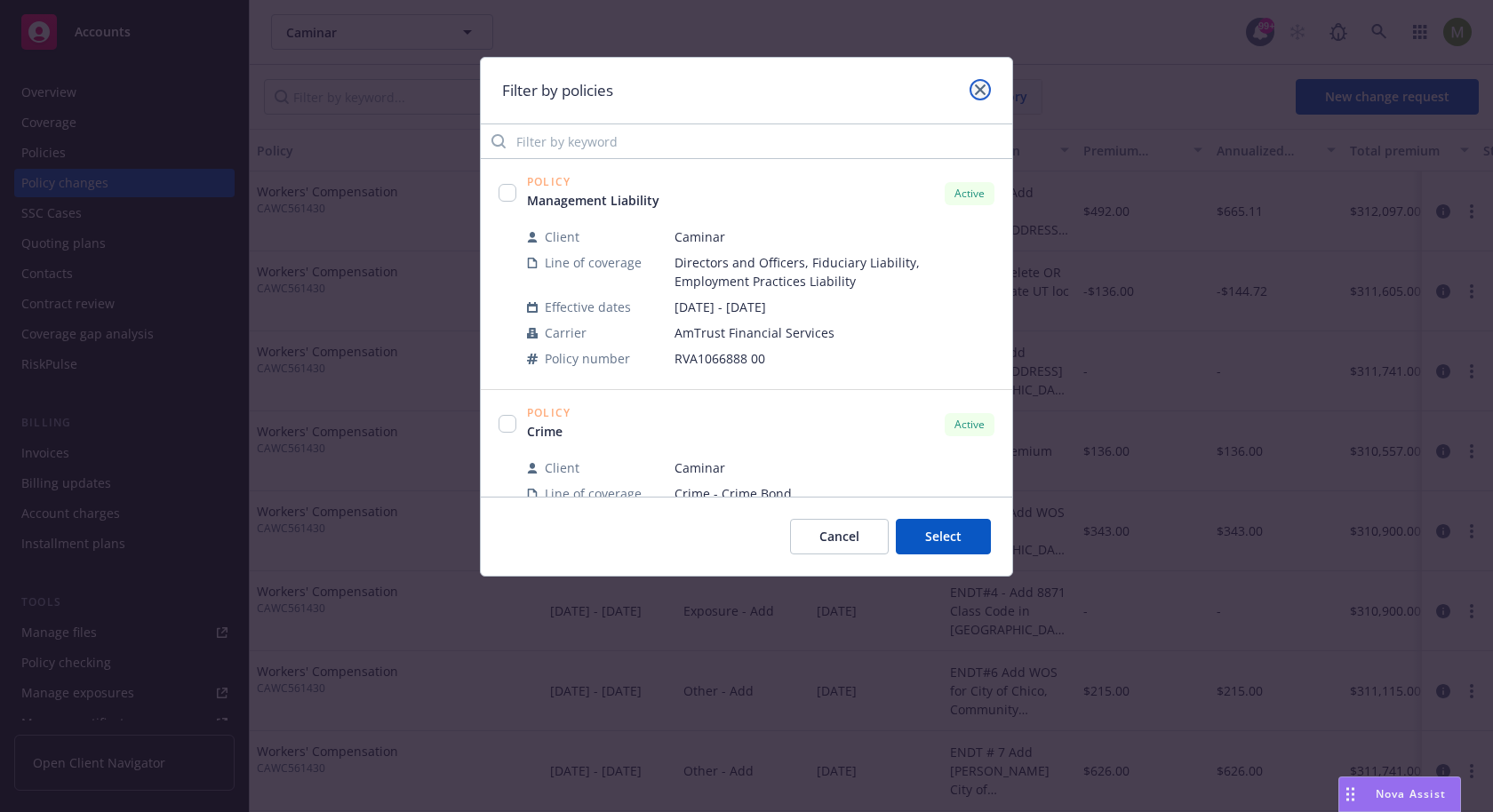
click at [976, 90] on icon "close" at bounding box center [979, 89] width 10 height 10
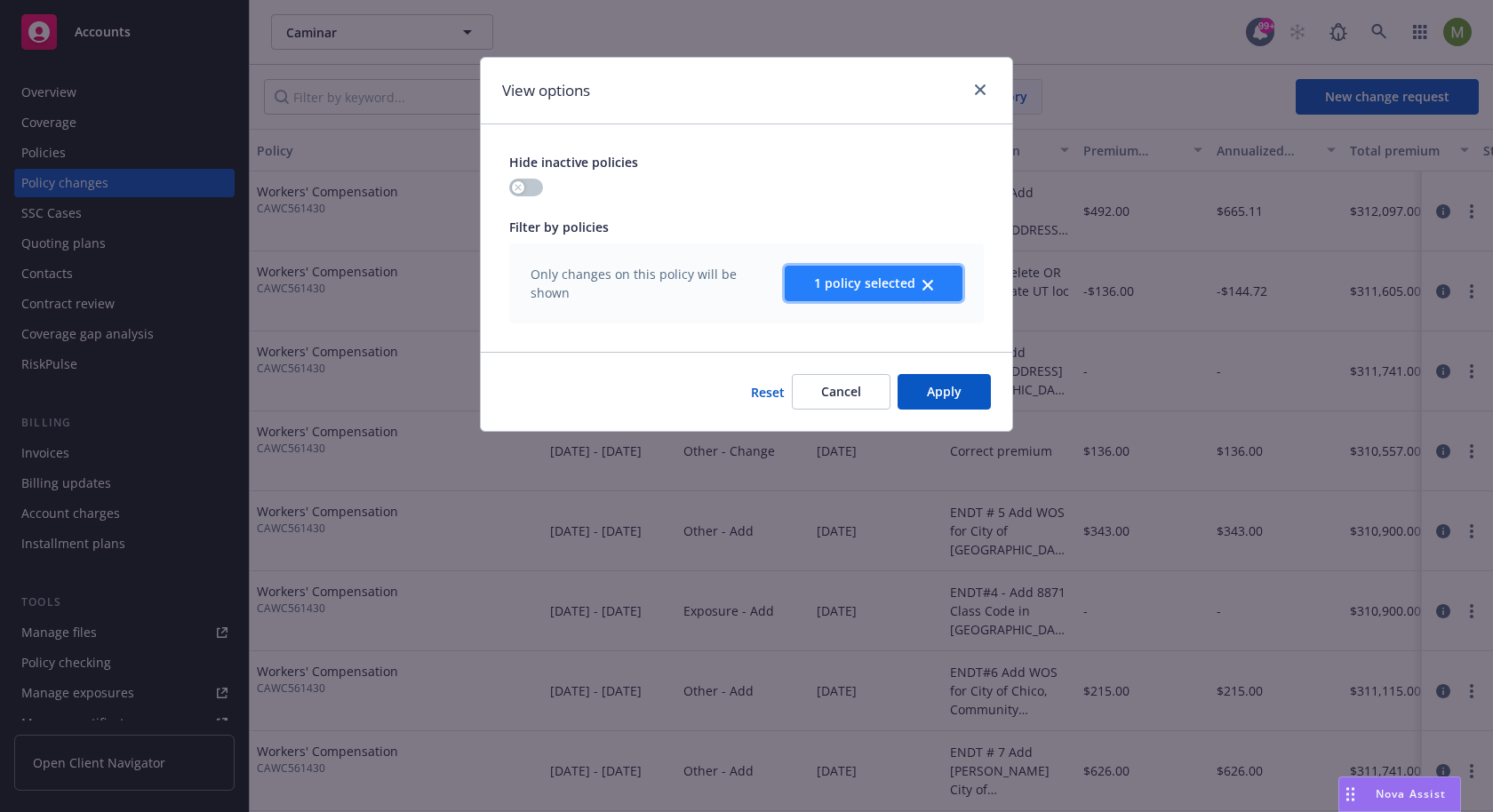
click at [905, 280] on span "1 policy selected" at bounding box center [864, 283] width 102 height 17
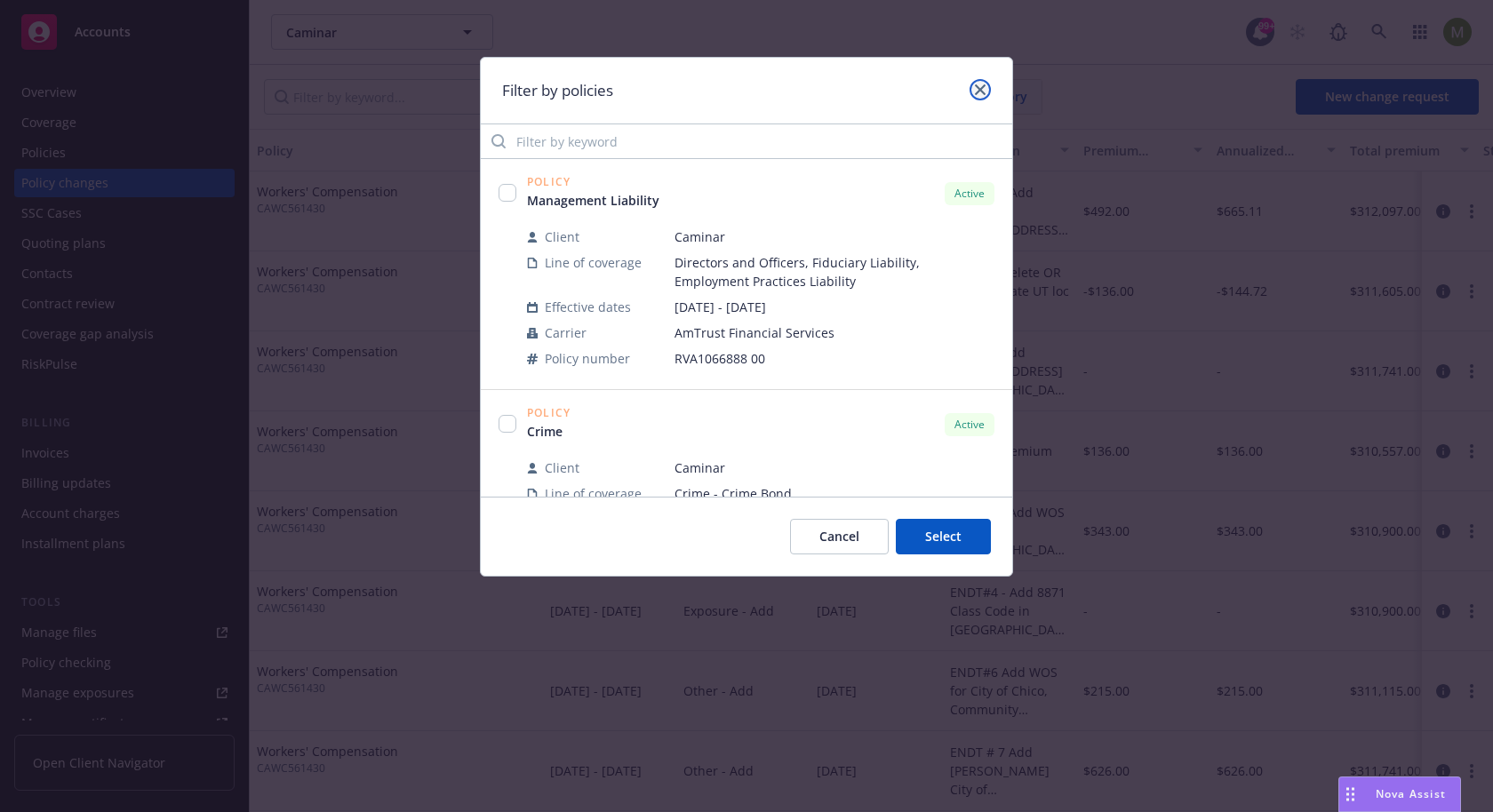
click at [976, 83] on link "close" at bounding box center [980, 89] width 21 height 21
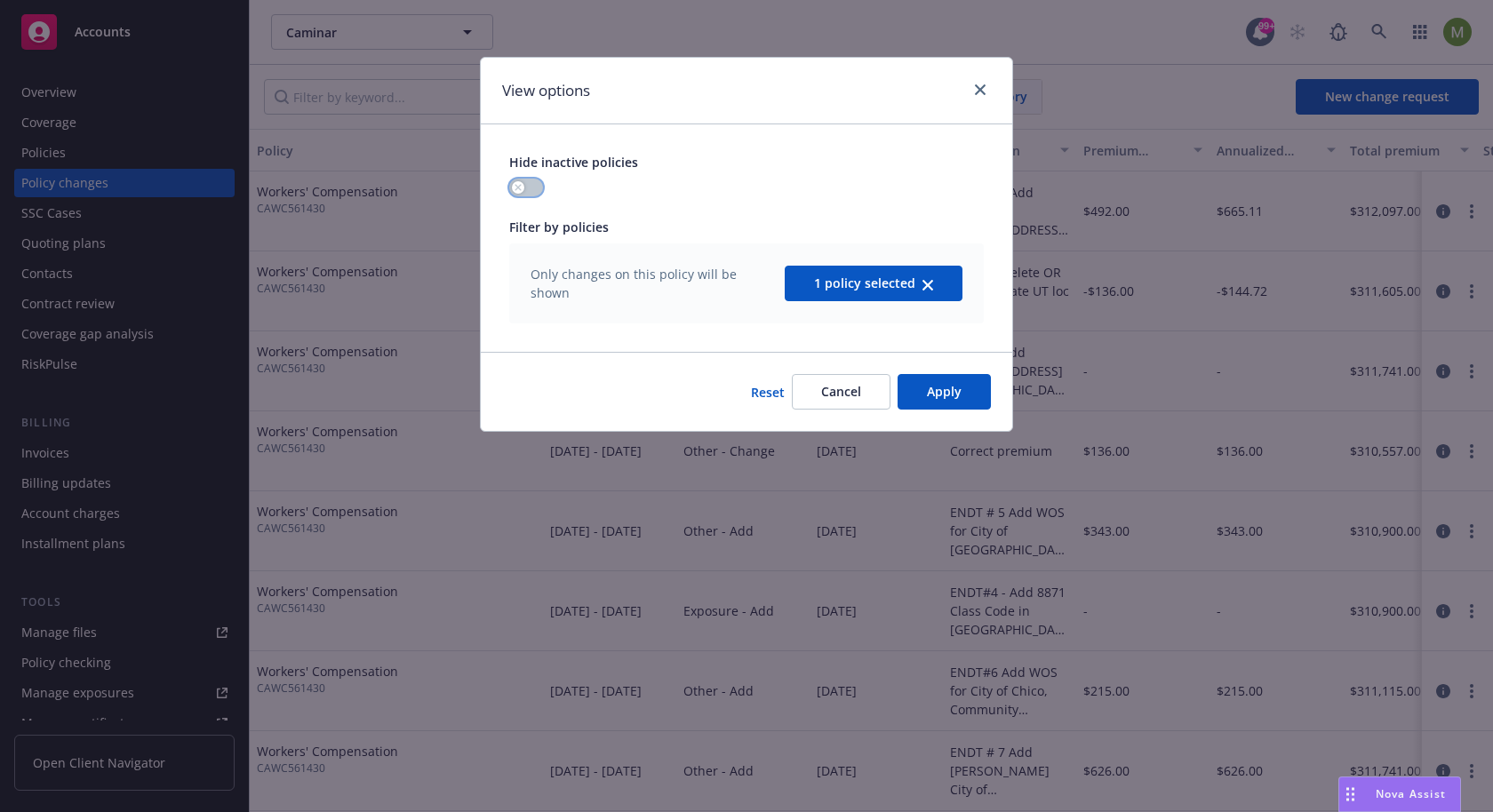
click at [526, 192] on button "button" at bounding box center [527, 187] width 34 height 18
click at [838, 291] on button "1 policy selected" at bounding box center [873, 282] width 178 height 35
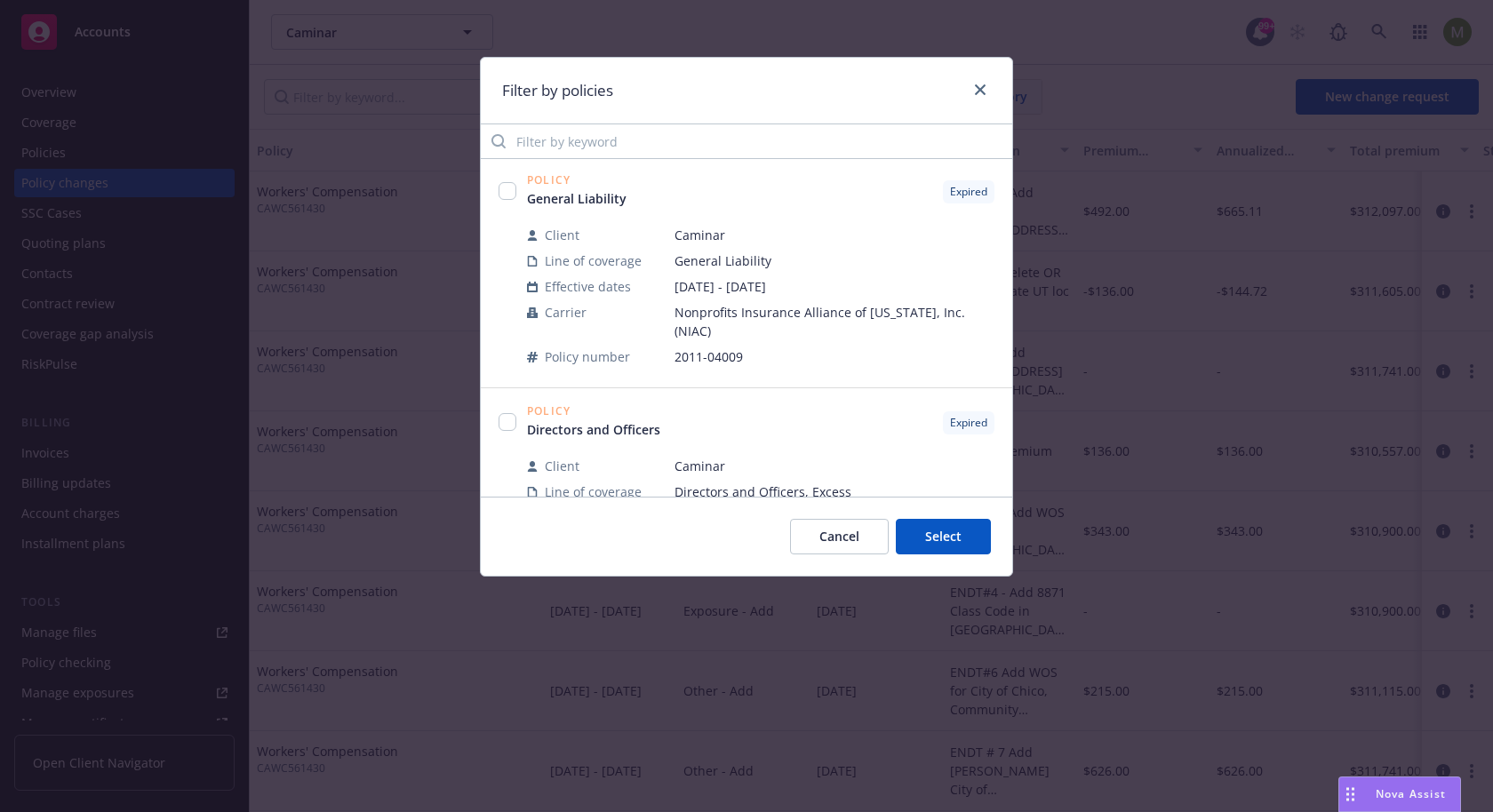
scroll to position [3550, 0]
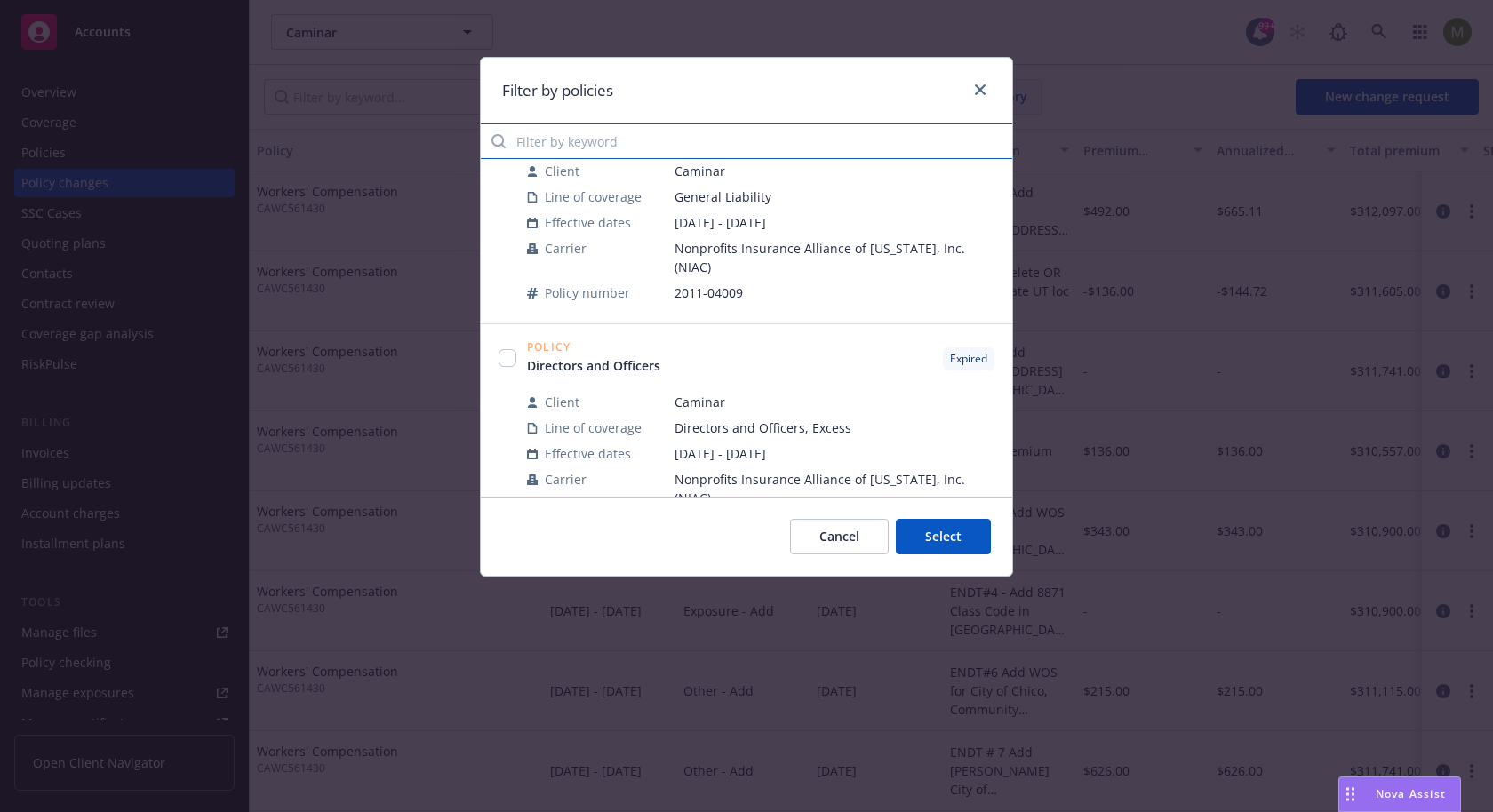
click at [595, 147] on input "Filter by keyword" at bounding box center [746, 141] width 532 height 35
paste input "CAWC561430"
type input "CAWC561430"
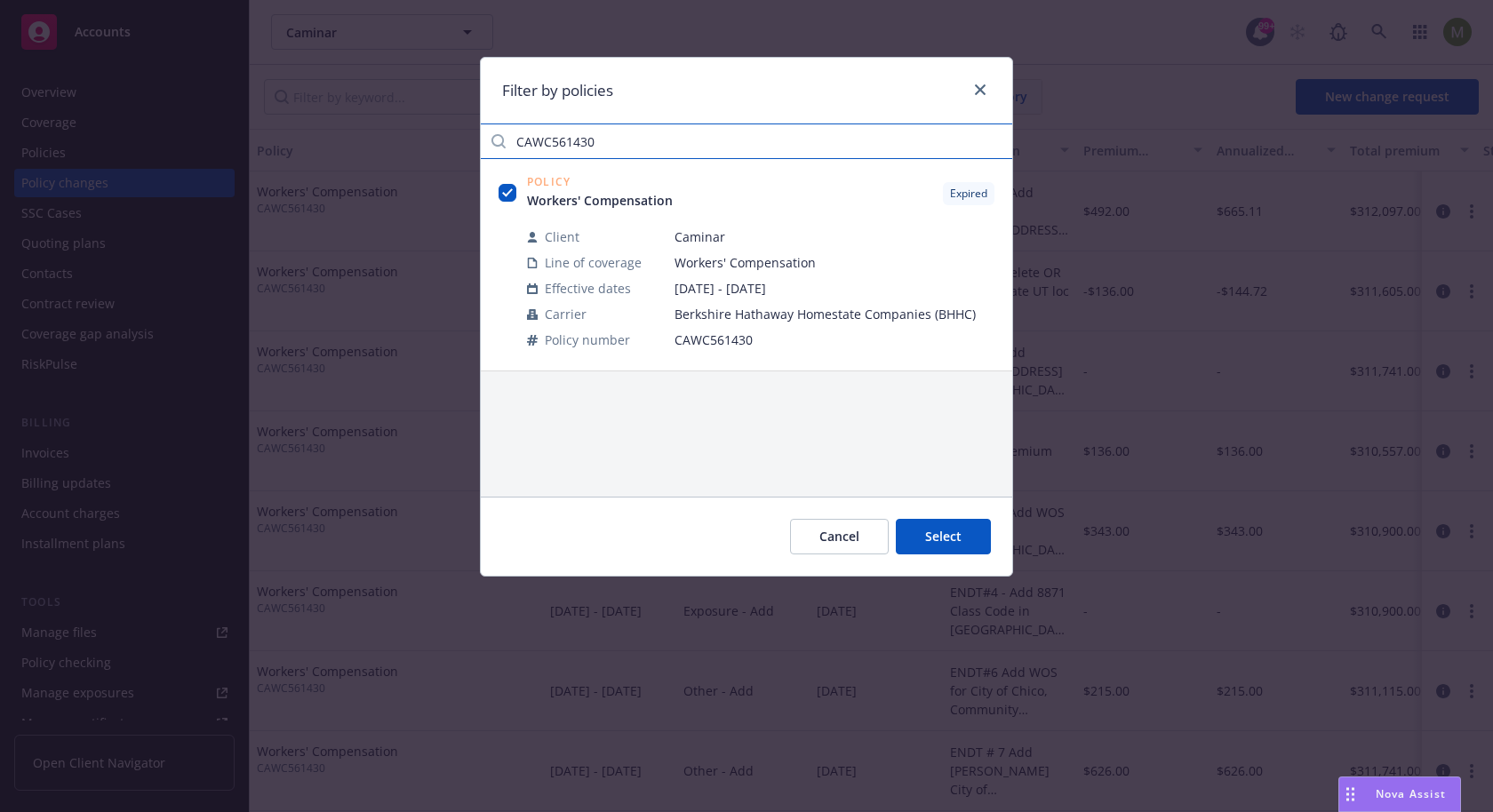
scroll to position [0, 0]
click at [995, 142] on input "CAWC561430" at bounding box center [746, 141] width 532 height 35
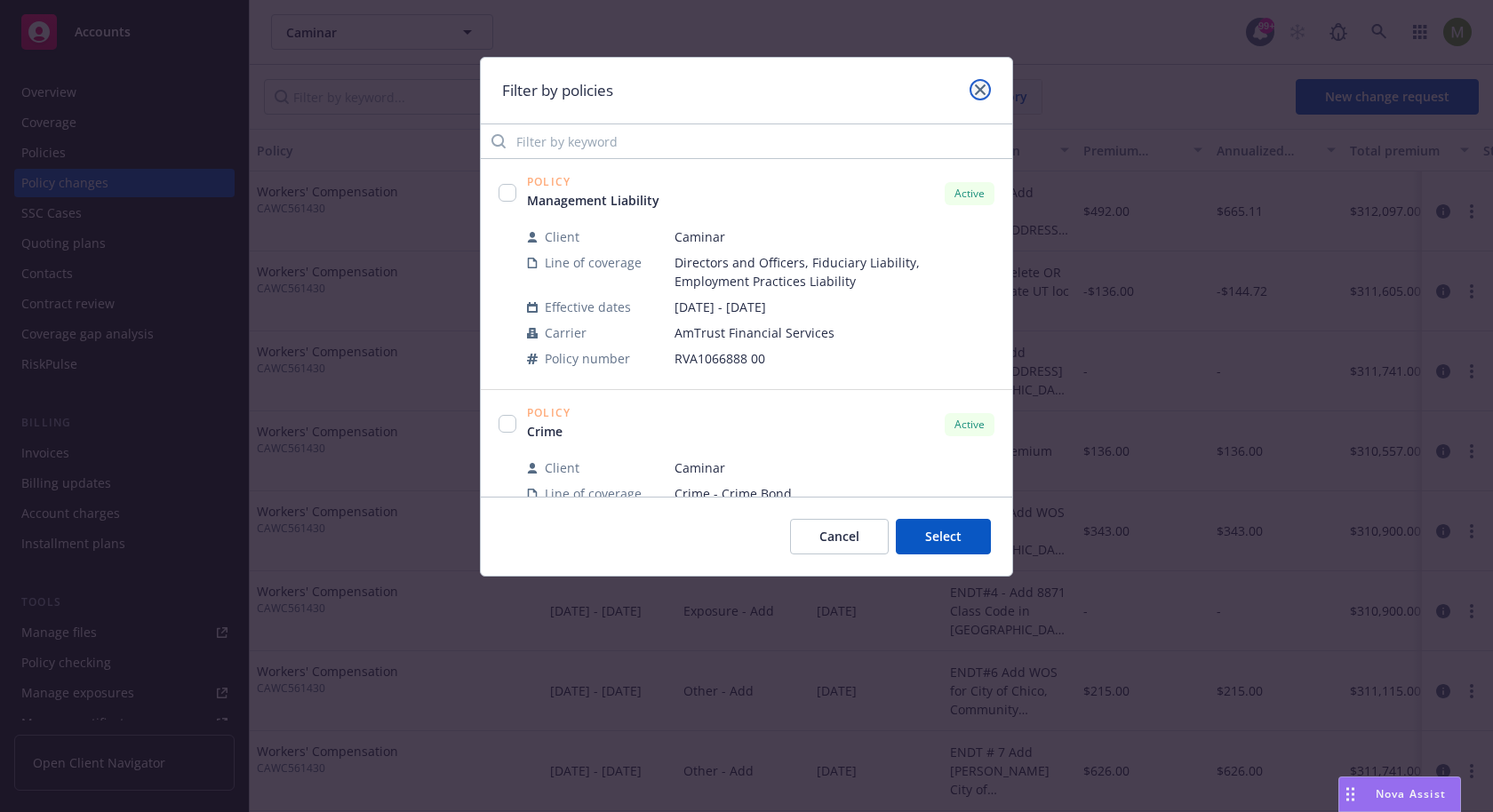
click at [988, 85] on link "close" at bounding box center [980, 89] width 21 height 21
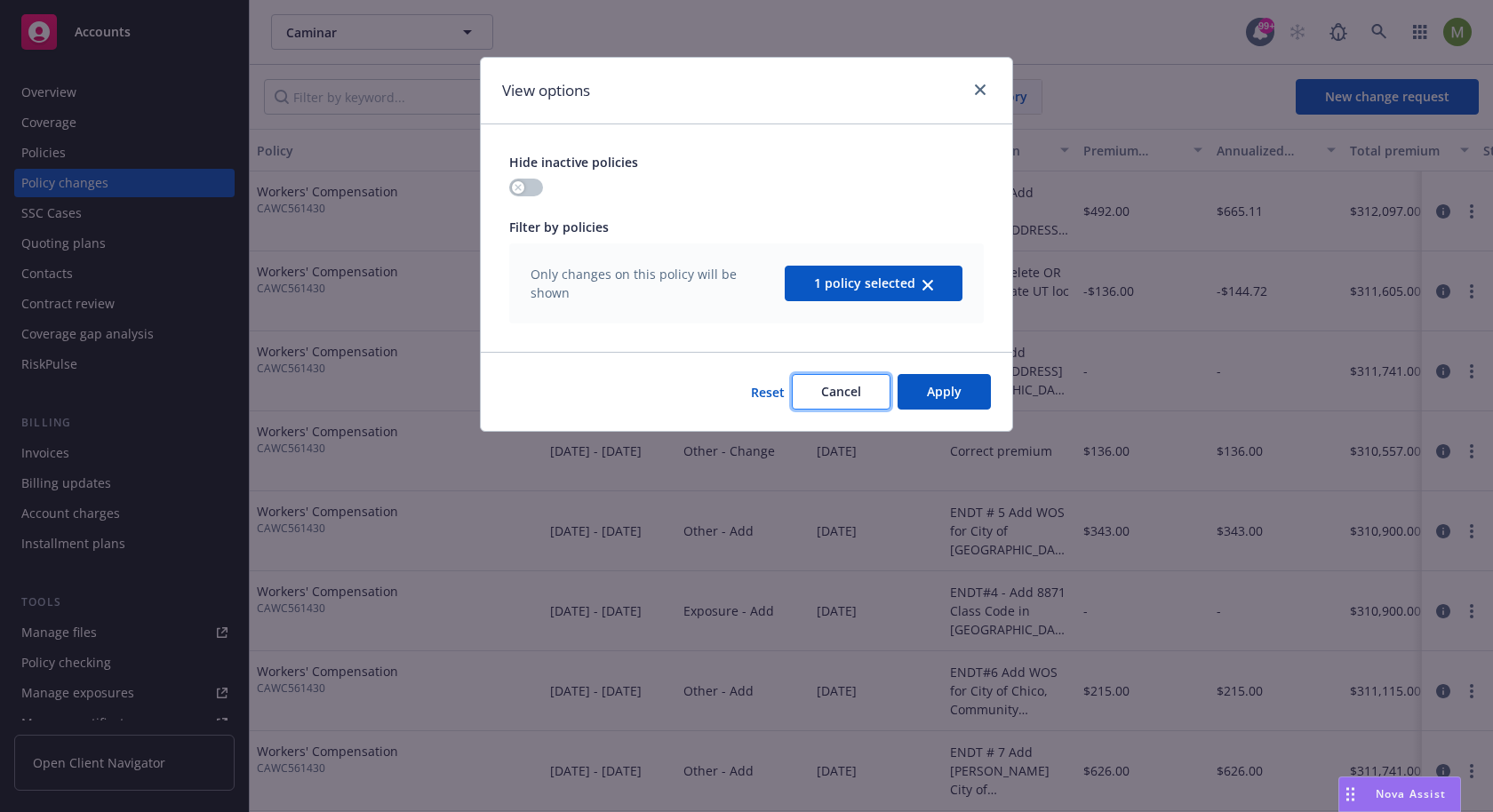
click at [853, 395] on span "Cancel" at bounding box center [842, 392] width 40 height 17
